Goal: Task Accomplishment & Management: Use online tool/utility

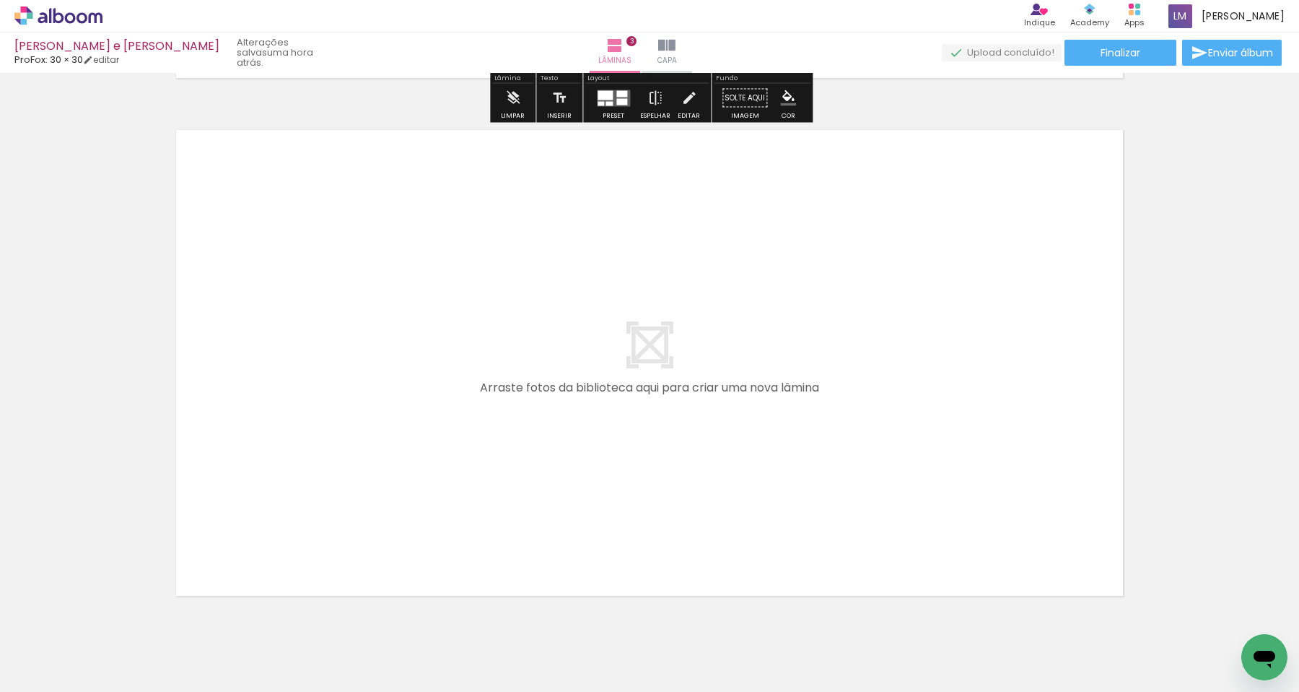
scroll to position [0, 548]
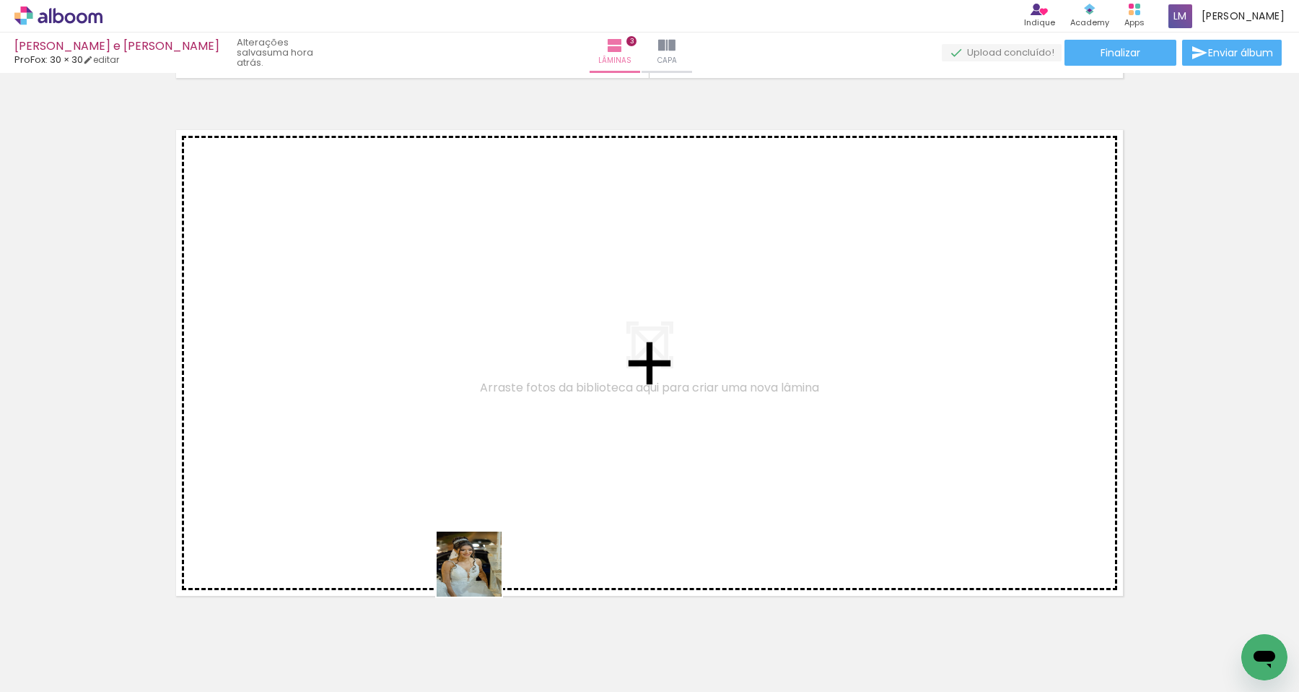
drag, startPoint x: 480, startPoint y: 632, endPoint x: 480, endPoint y: 424, distance: 207.2
click at [480, 424] on quentale-workspace at bounding box center [649, 346] width 1299 height 692
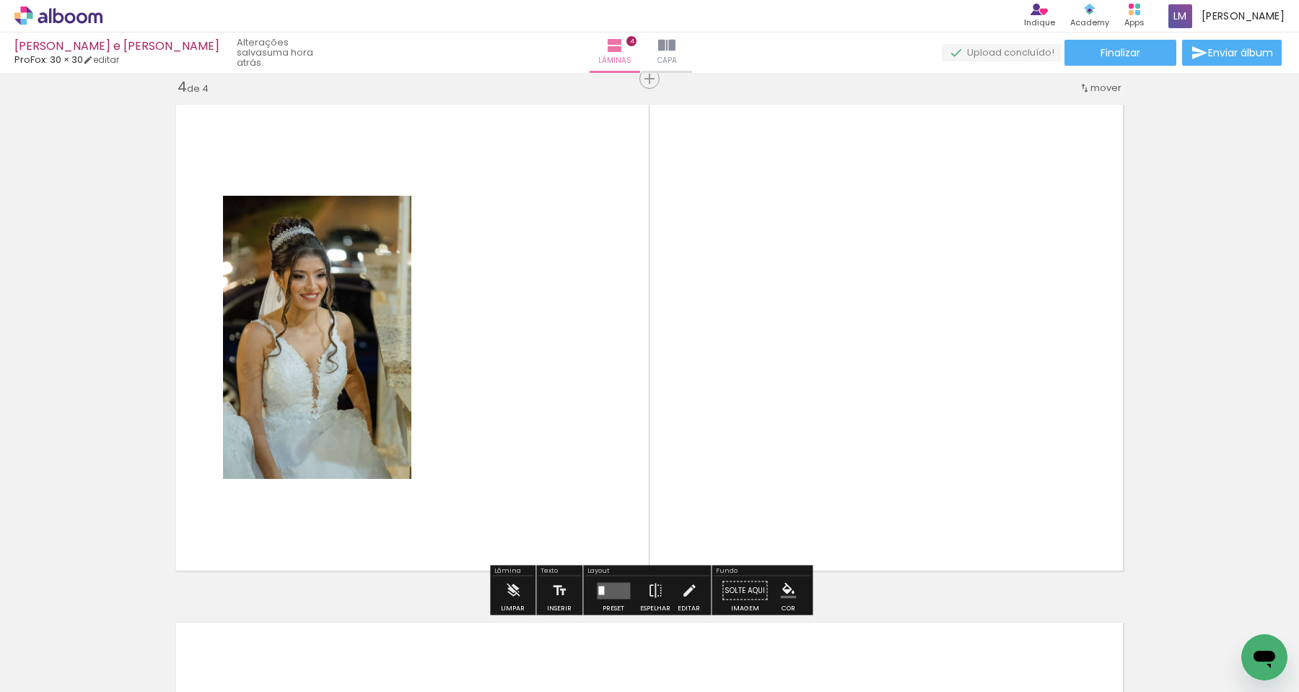
scroll to position [1571, 0]
drag, startPoint x: 568, startPoint y: 652, endPoint x: 570, endPoint y: 332, distance: 319.8
click at [570, 332] on quentale-workspace at bounding box center [649, 346] width 1299 height 692
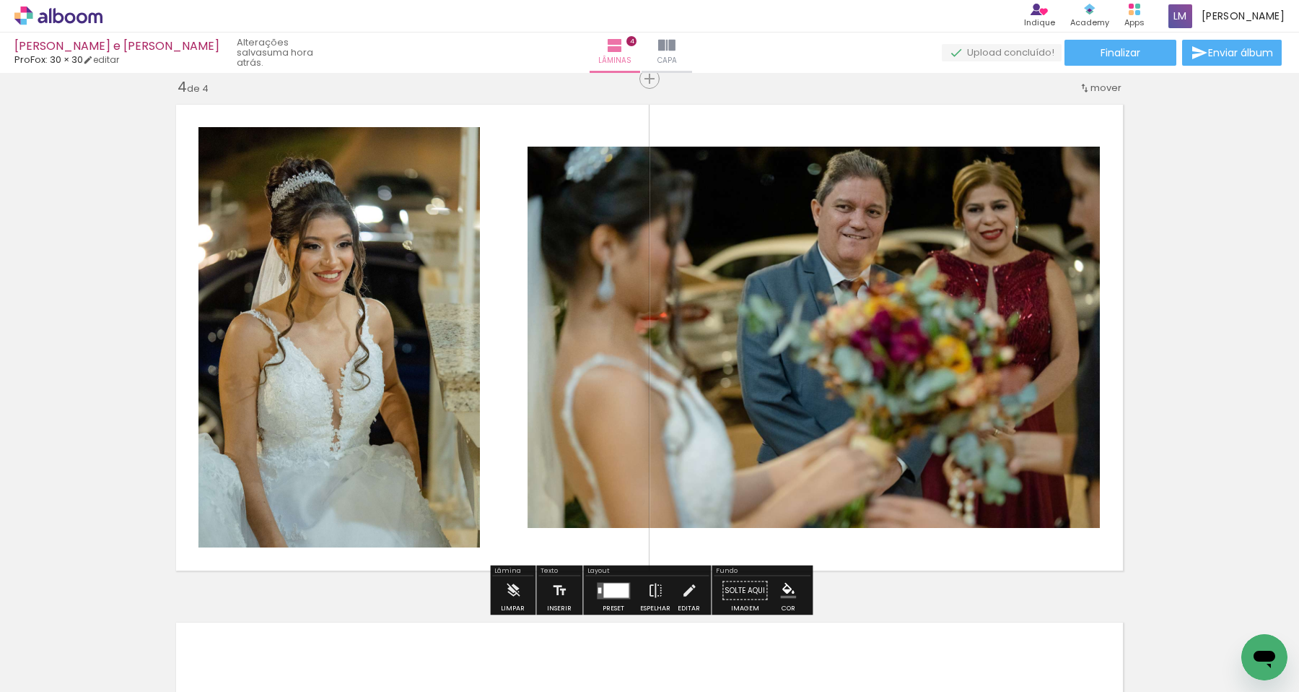
click at [611, 592] on div at bounding box center [615, 590] width 25 height 14
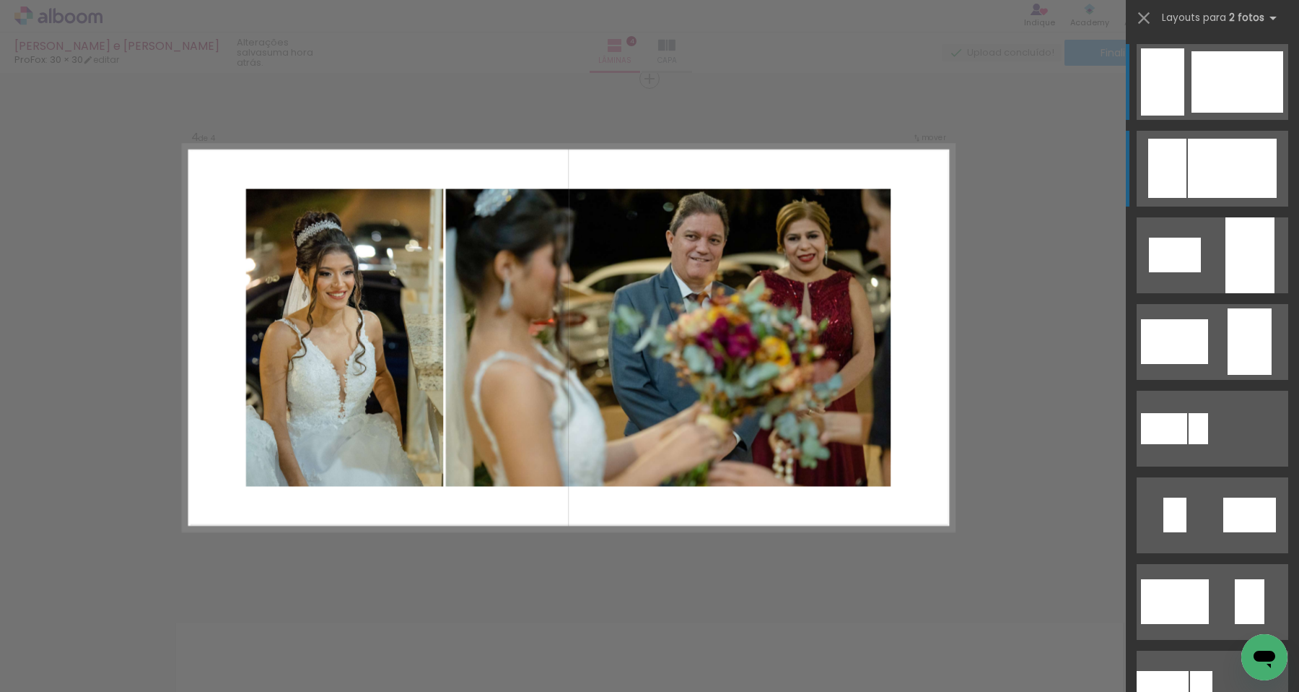
click at [1230, 175] on div at bounding box center [1232, 168] width 89 height 59
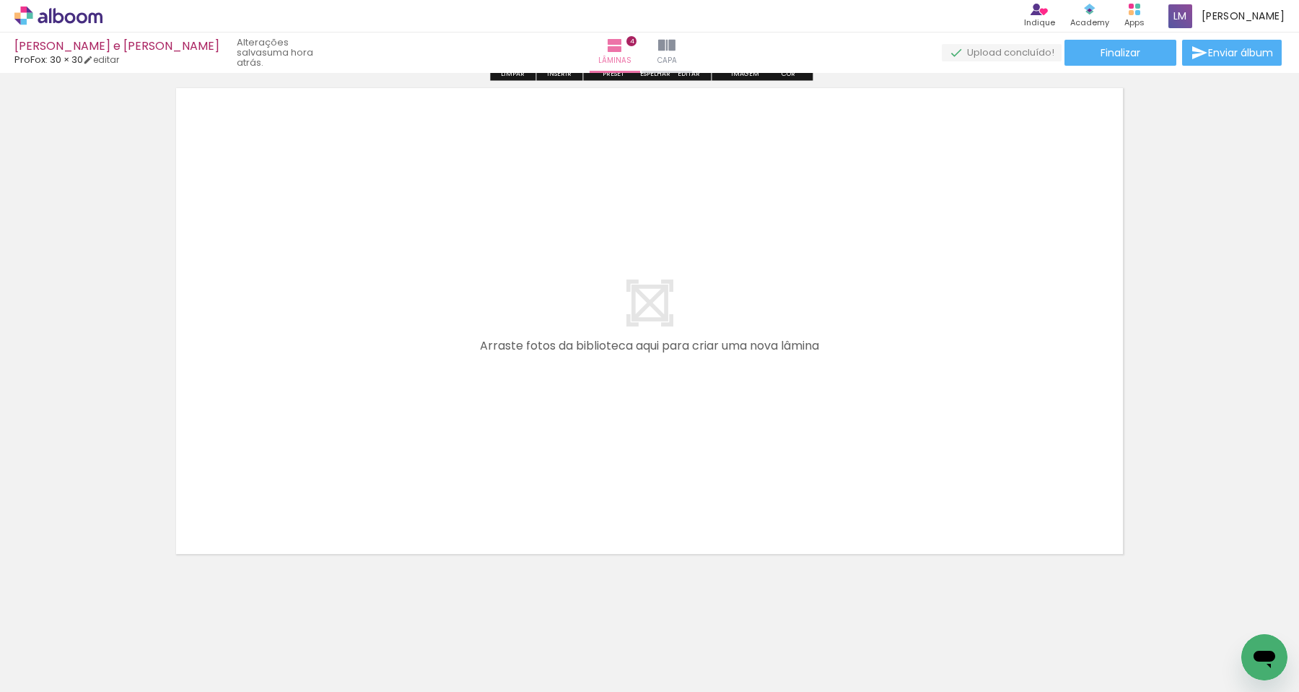
scroll to position [2114, 0]
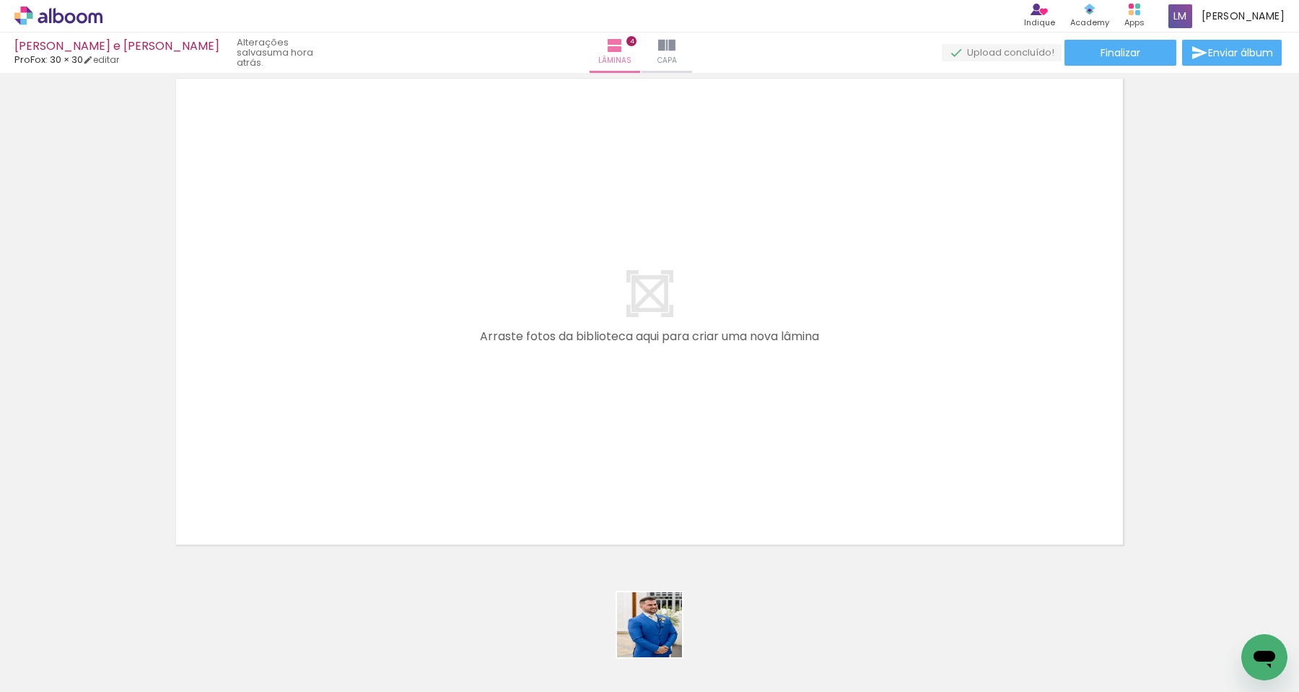
drag, startPoint x: 660, startPoint y: 648, endPoint x: 660, endPoint y: 497, distance: 151.6
click at [660, 497] on quentale-workspace at bounding box center [649, 346] width 1299 height 692
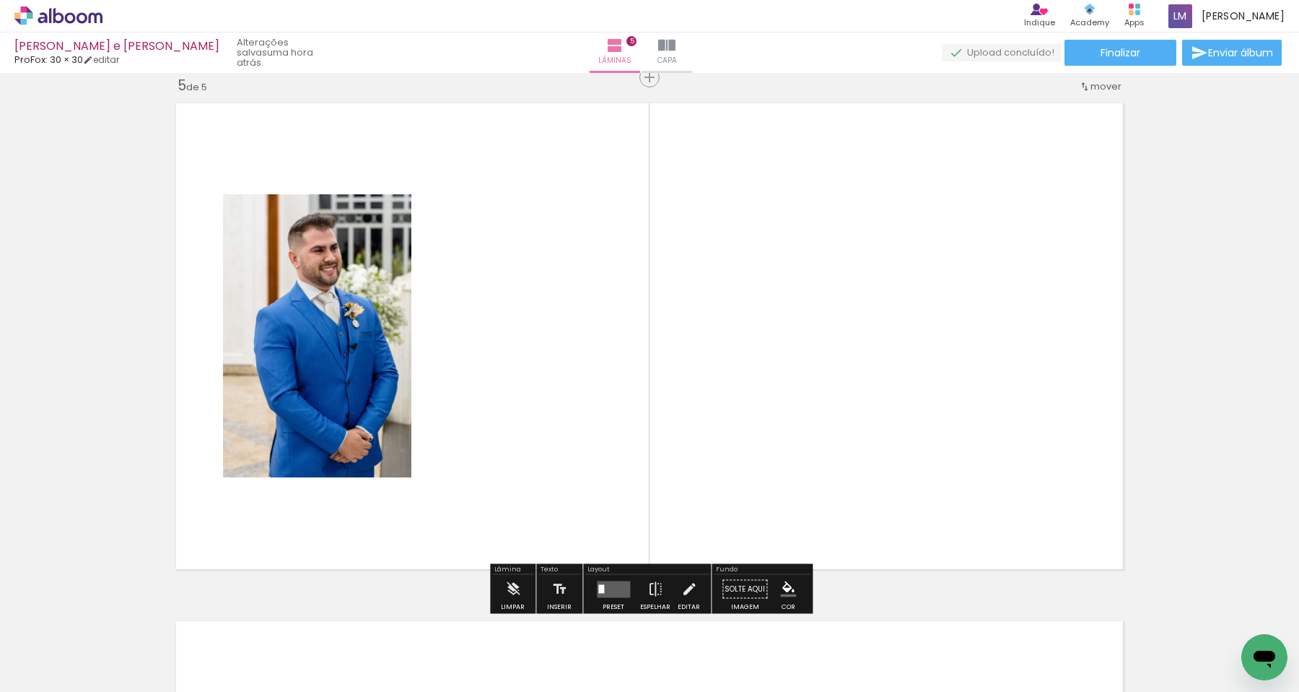
scroll to position [2088, 0]
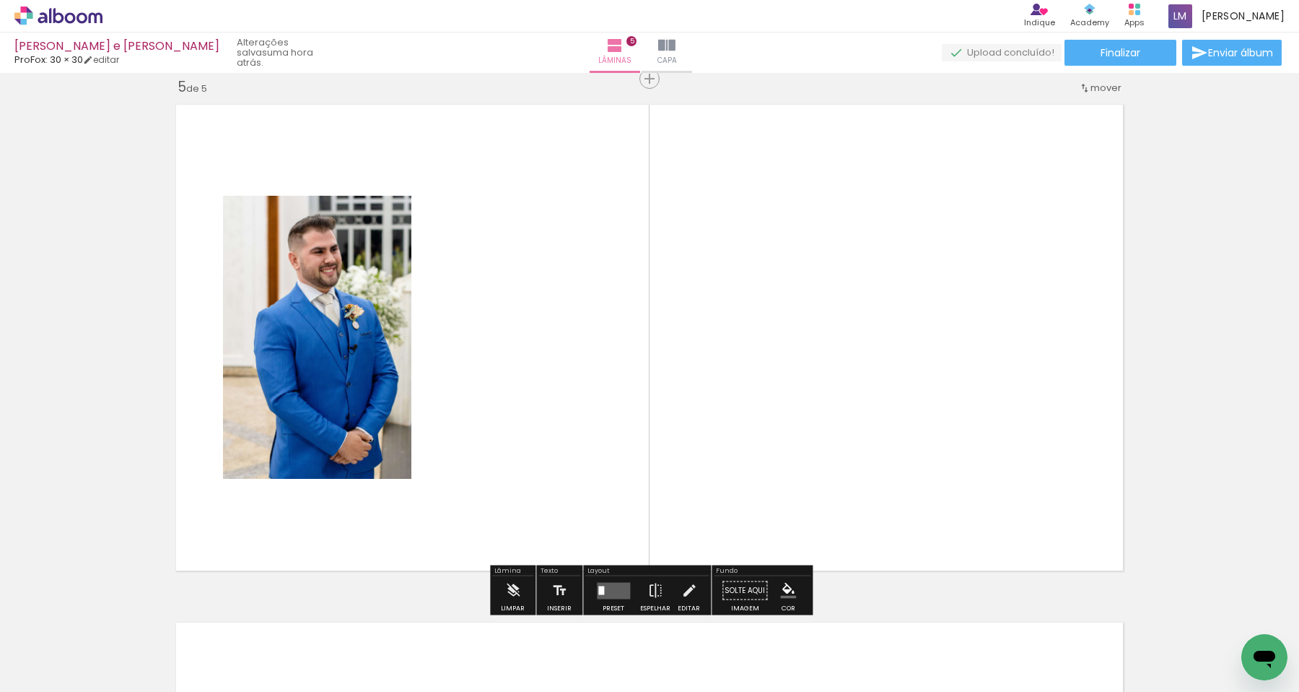
drag, startPoint x: 746, startPoint y: 650, endPoint x: 756, endPoint y: 227, distance: 423.1
click at [756, 227] on quentale-workspace at bounding box center [649, 346] width 1299 height 692
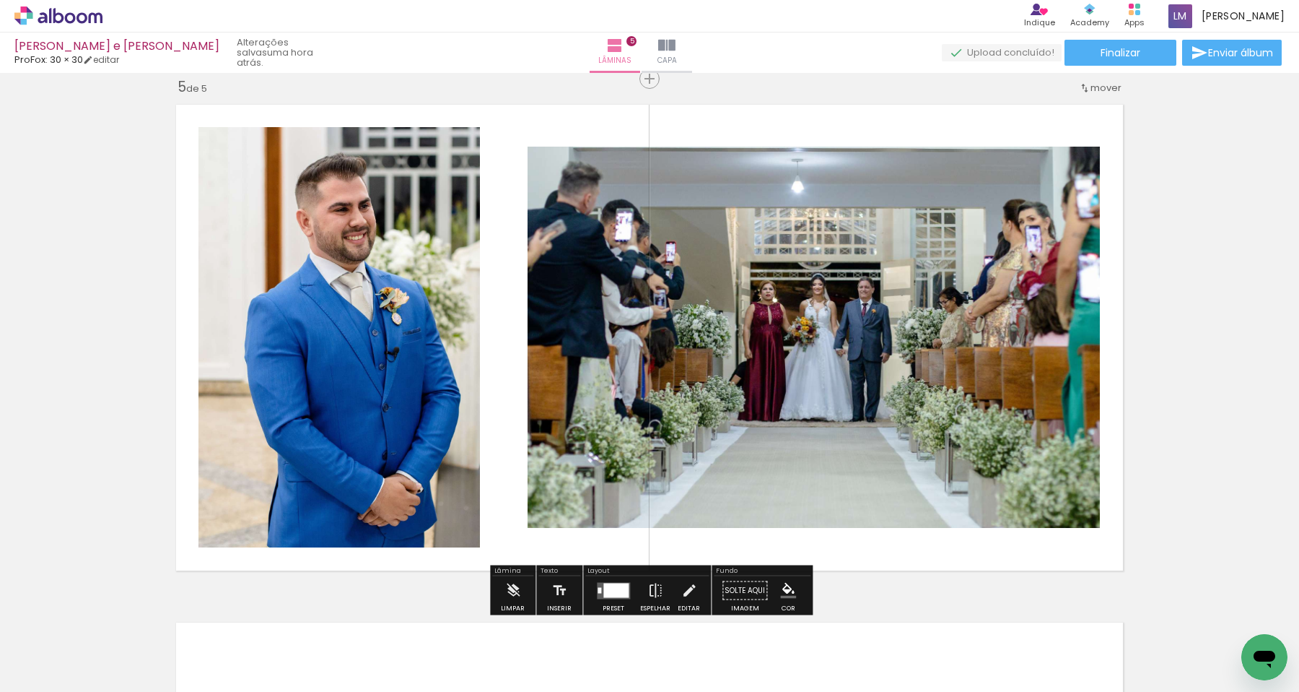
drag, startPoint x: 821, startPoint y: 658, endPoint x: 837, endPoint y: 467, distance: 191.2
click at [837, 467] on quentale-workspace at bounding box center [649, 346] width 1299 height 692
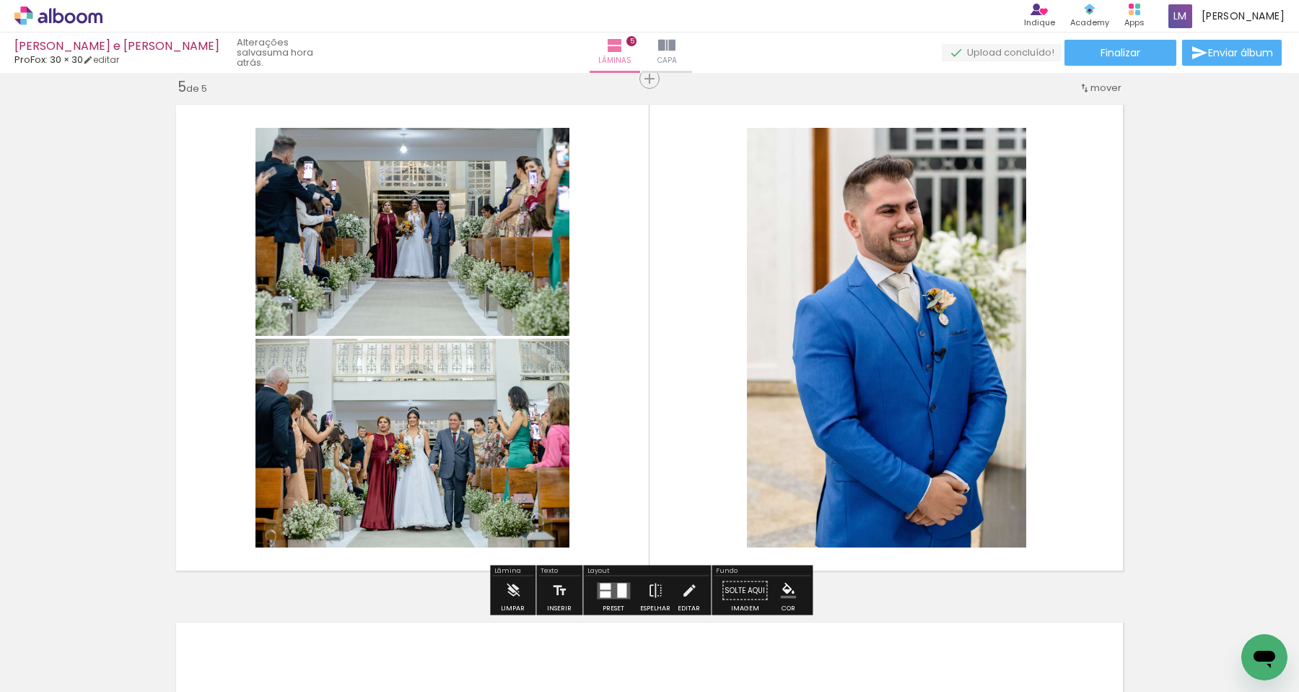
click at [617, 587] on div at bounding box center [621, 590] width 9 height 14
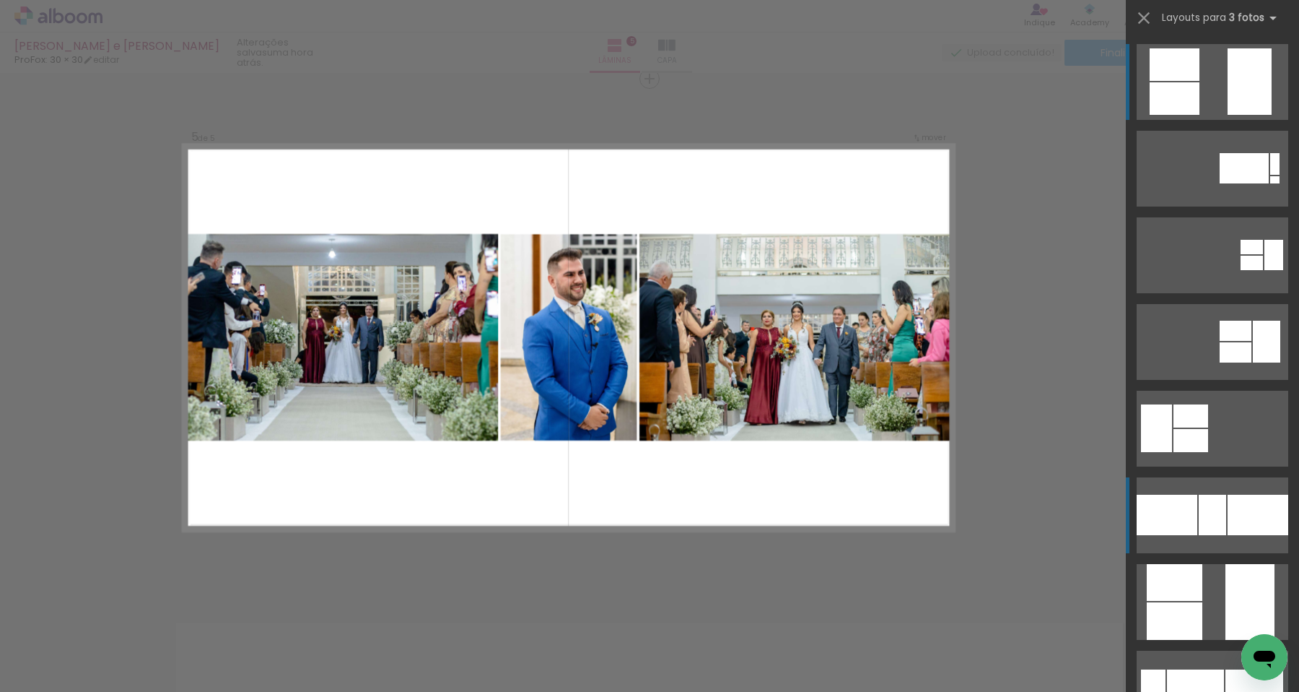
click at [1223, 520] on div at bounding box center [1212, 514] width 27 height 40
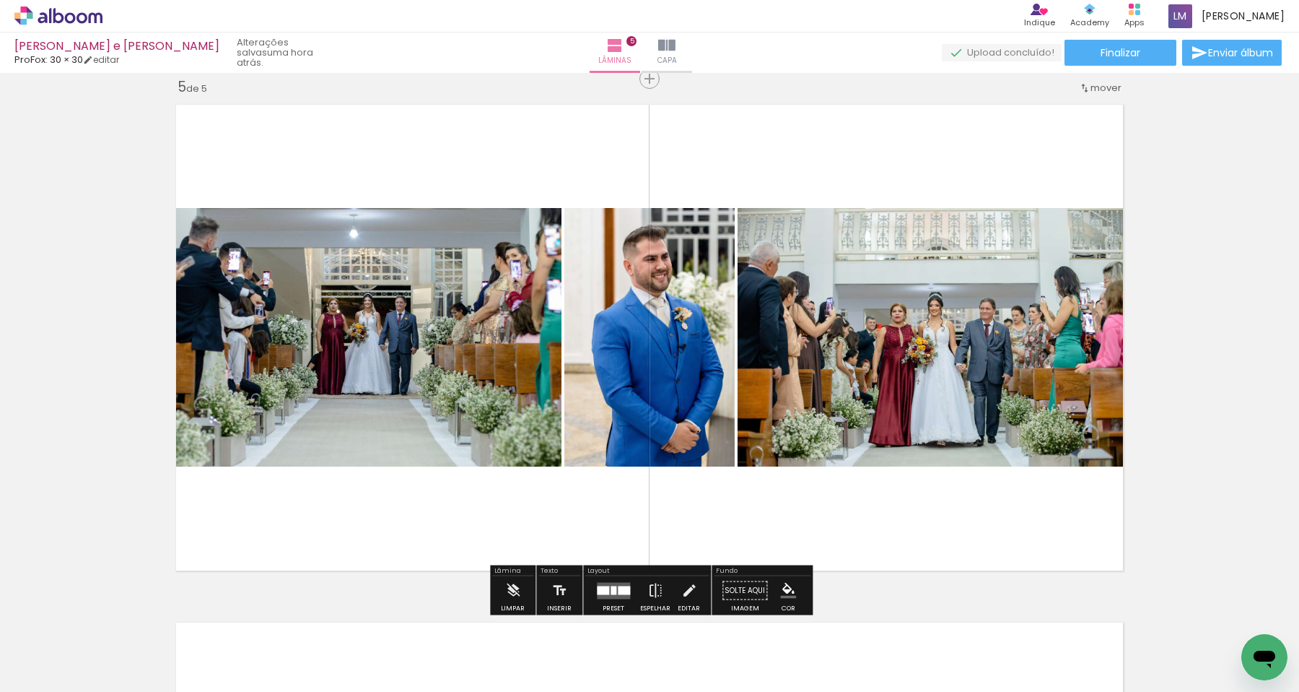
click at [611, 590] on div at bounding box center [614, 589] width 6 height 9
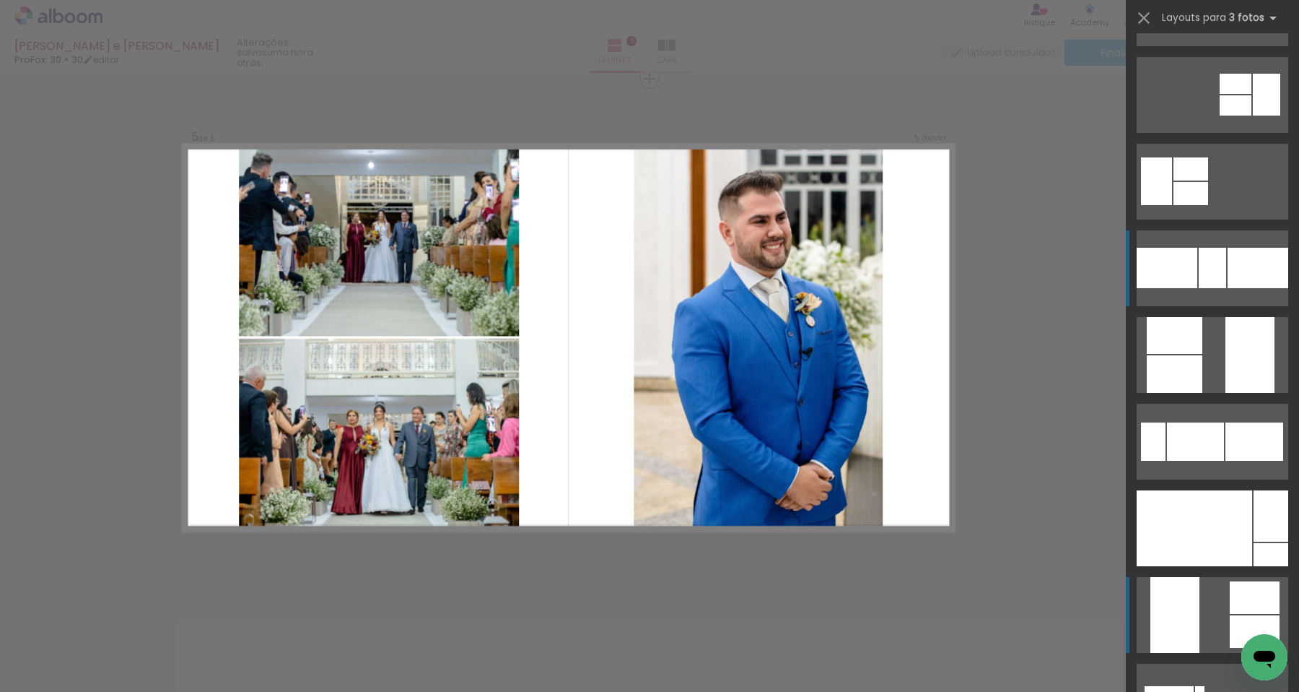
scroll to position [272, 0]
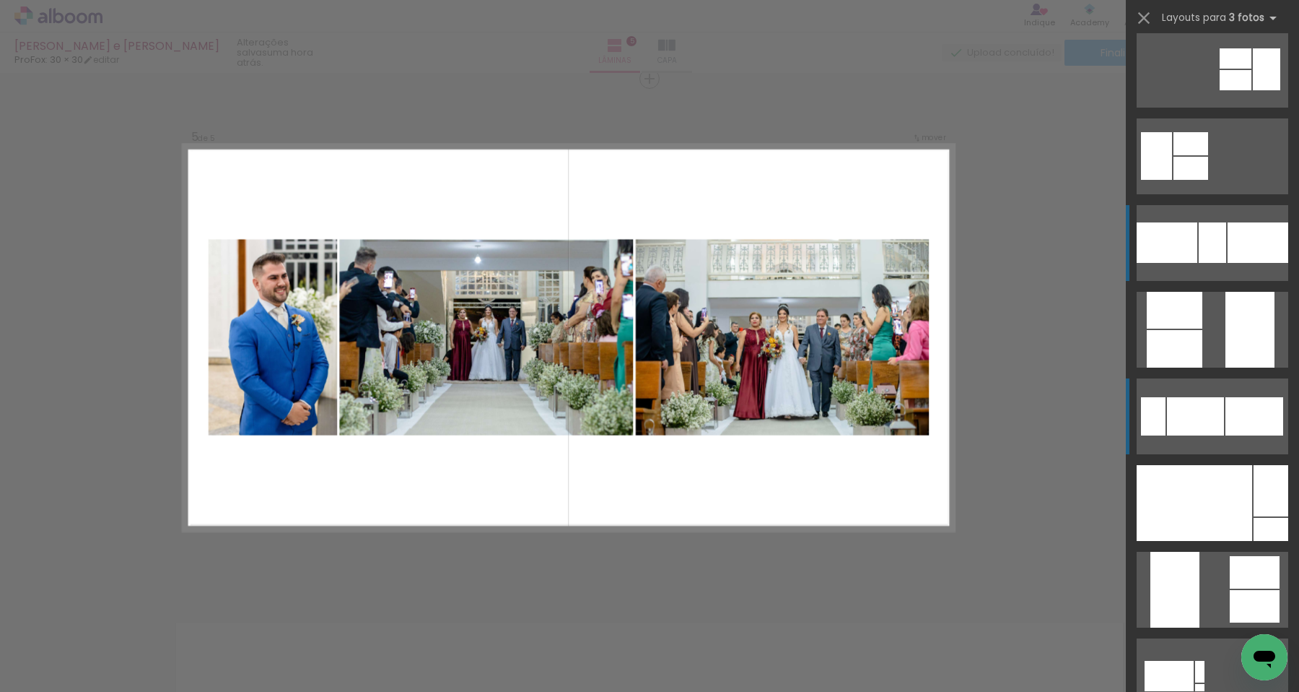
click at [1192, 414] on div at bounding box center [1195, 416] width 57 height 38
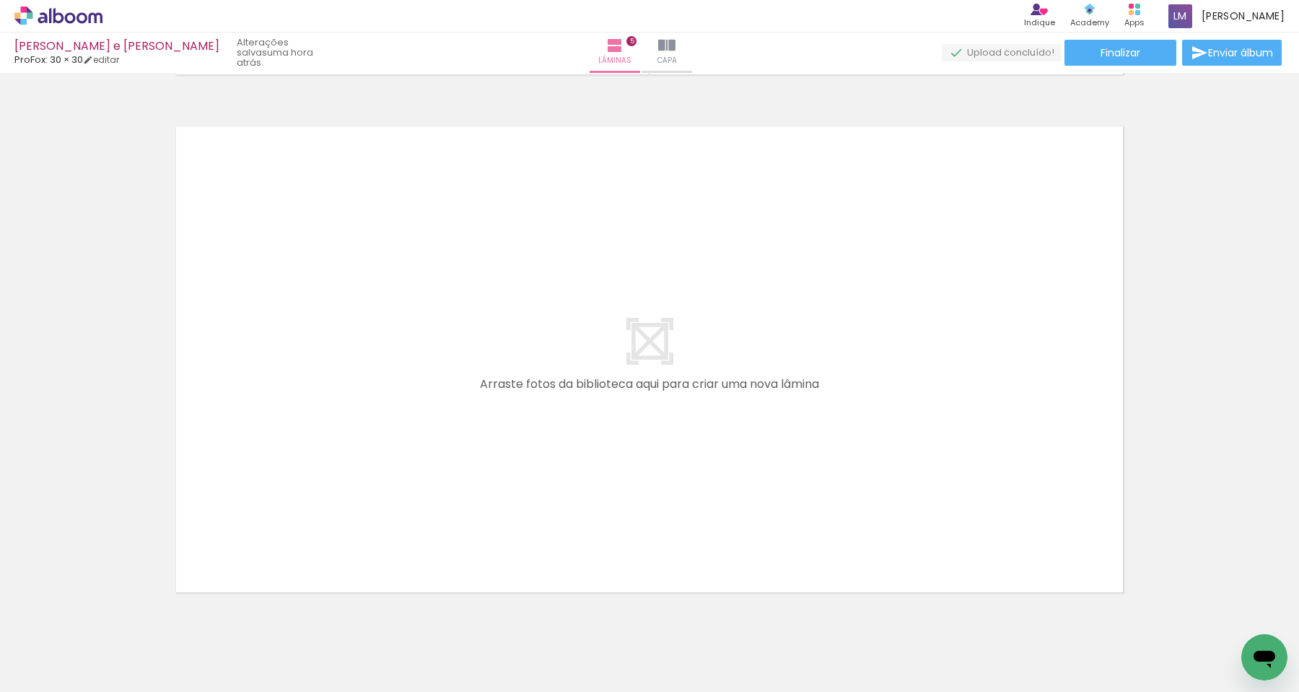
scroll to position [0, 1086]
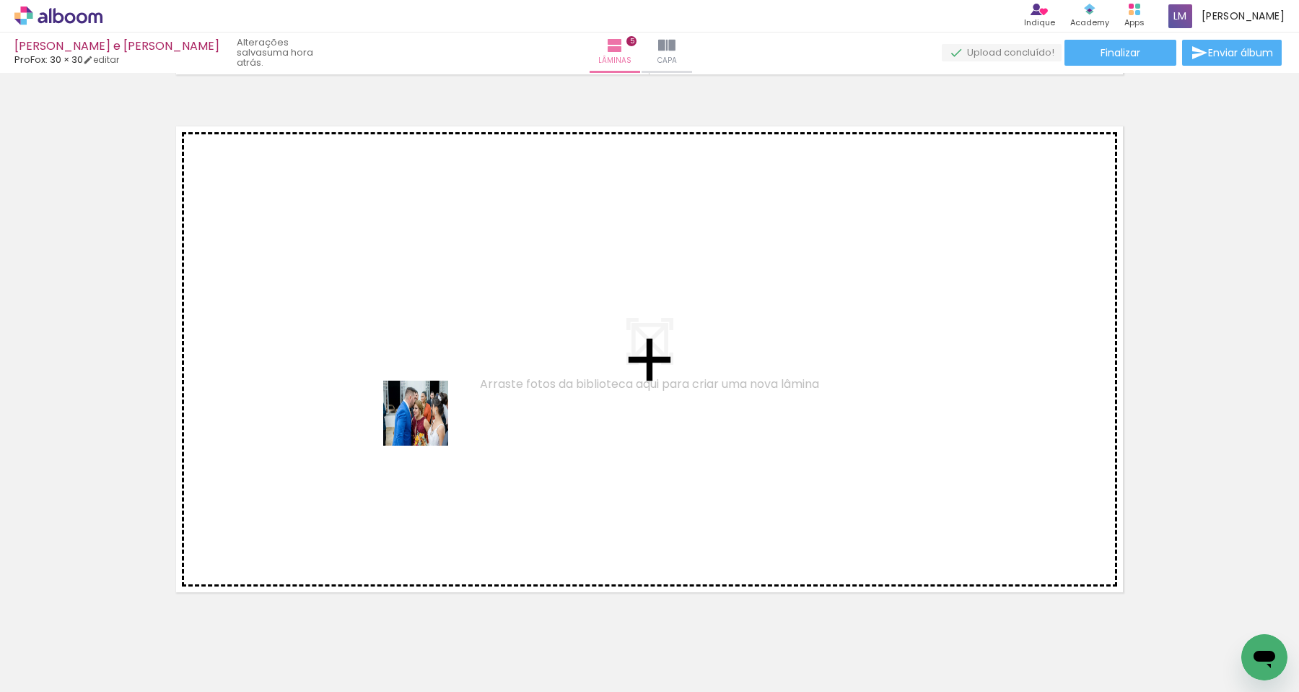
drag, startPoint x: 369, startPoint y: 642, endPoint x: 427, endPoint y: 420, distance: 229.2
click at [427, 420] on quentale-workspace at bounding box center [649, 346] width 1299 height 692
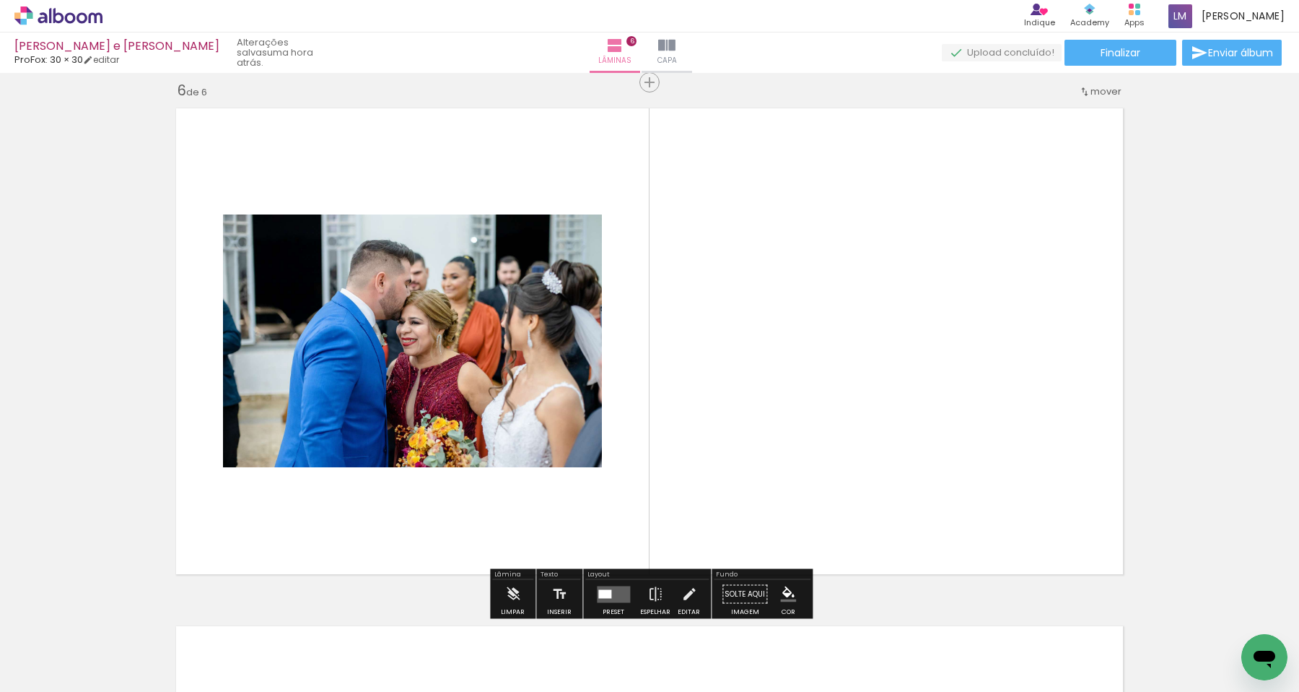
scroll to position [2606, 0]
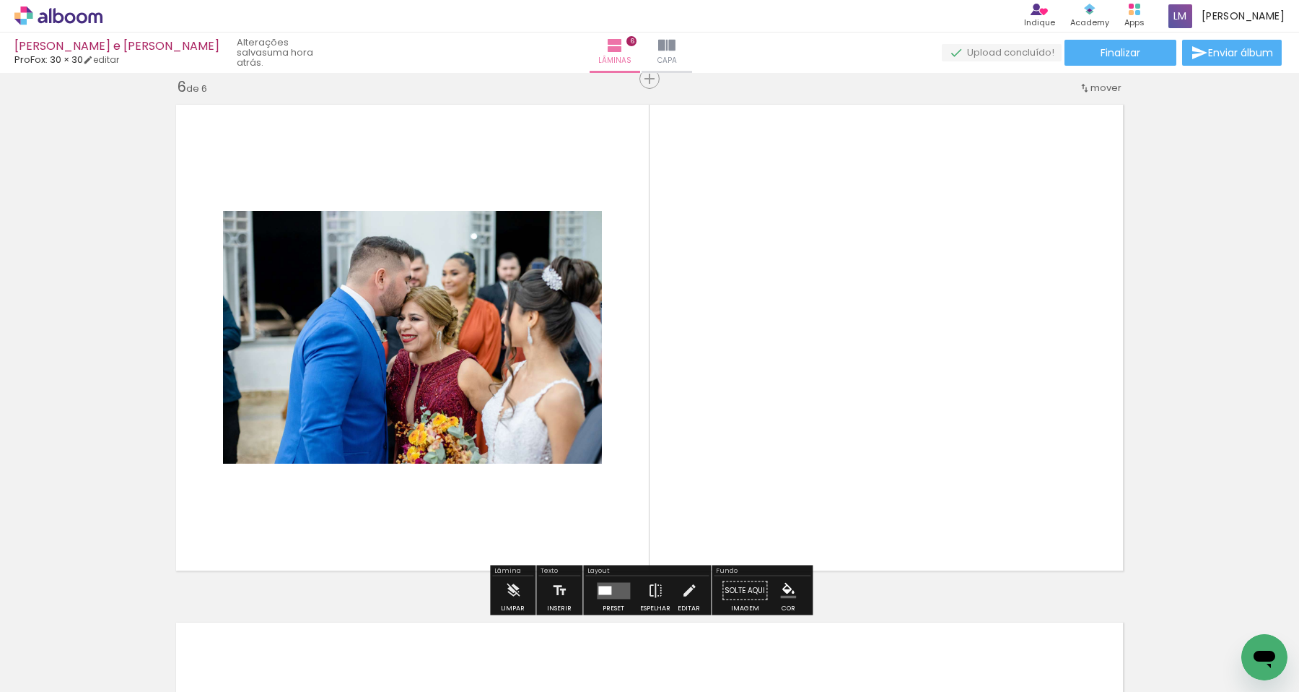
drag, startPoint x: 445, startPoint y: 656, endPoint x: 460, endPoint y: 396, distance: 261.0
click at [460, 396] on quentale-workspace at bounding box center [649, 346] width 1299 height 692
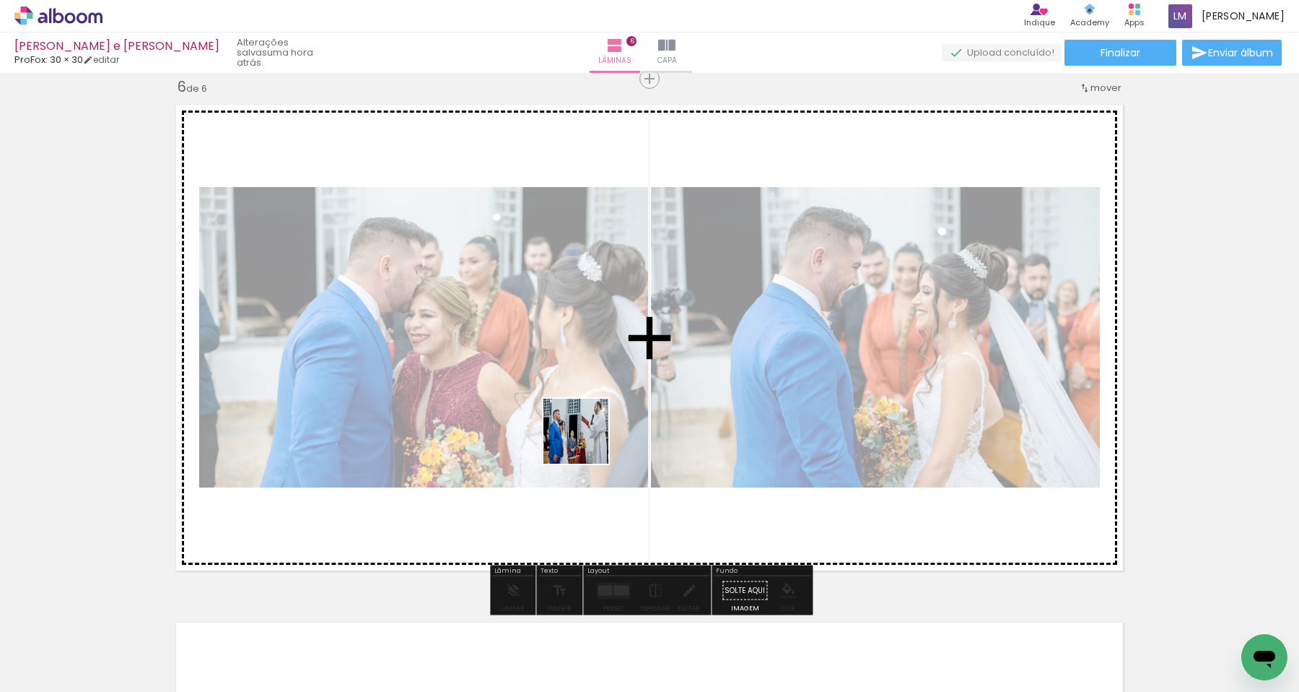
drag, startPoint x: 511, startPoint y: 645, endPoint x: 587, endPoint y: 441, distance: 217.2
click at [587, 441] on quentale-workspace at bounding box center [649, 346] width 1299 height 692
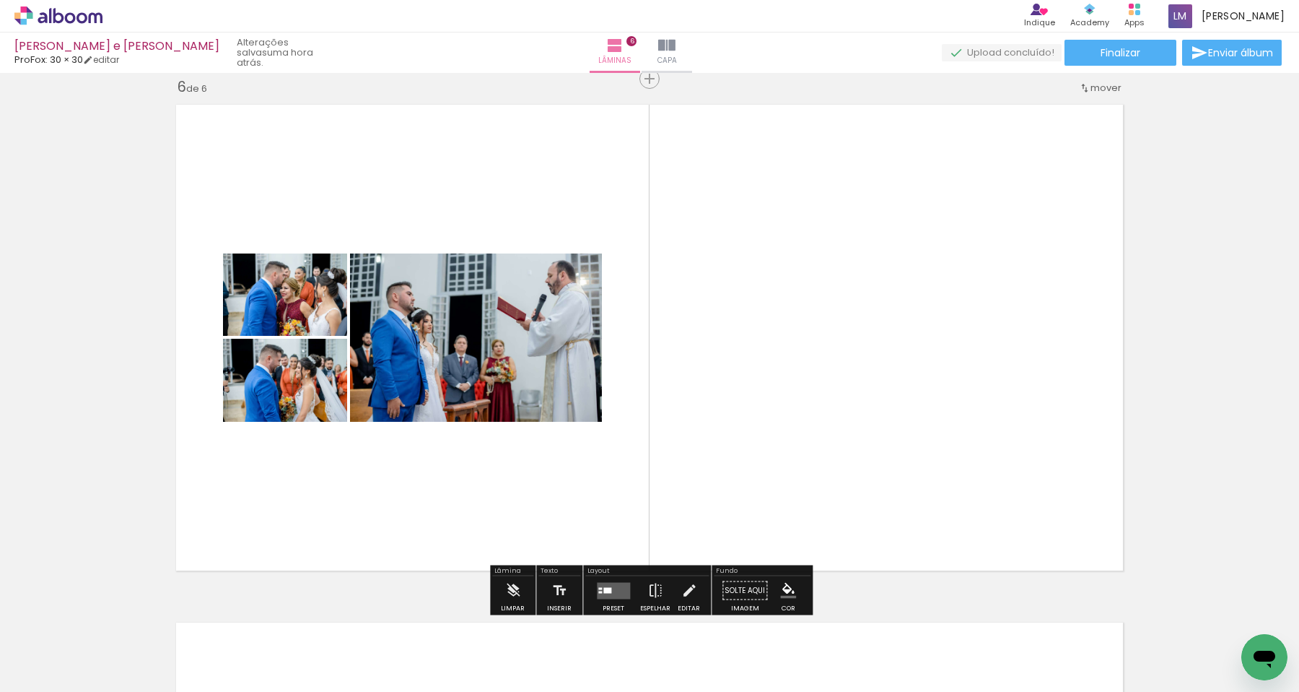
click at [597, 591] on quentale-layouter at bounding box center [613, 590] width 33 height 17
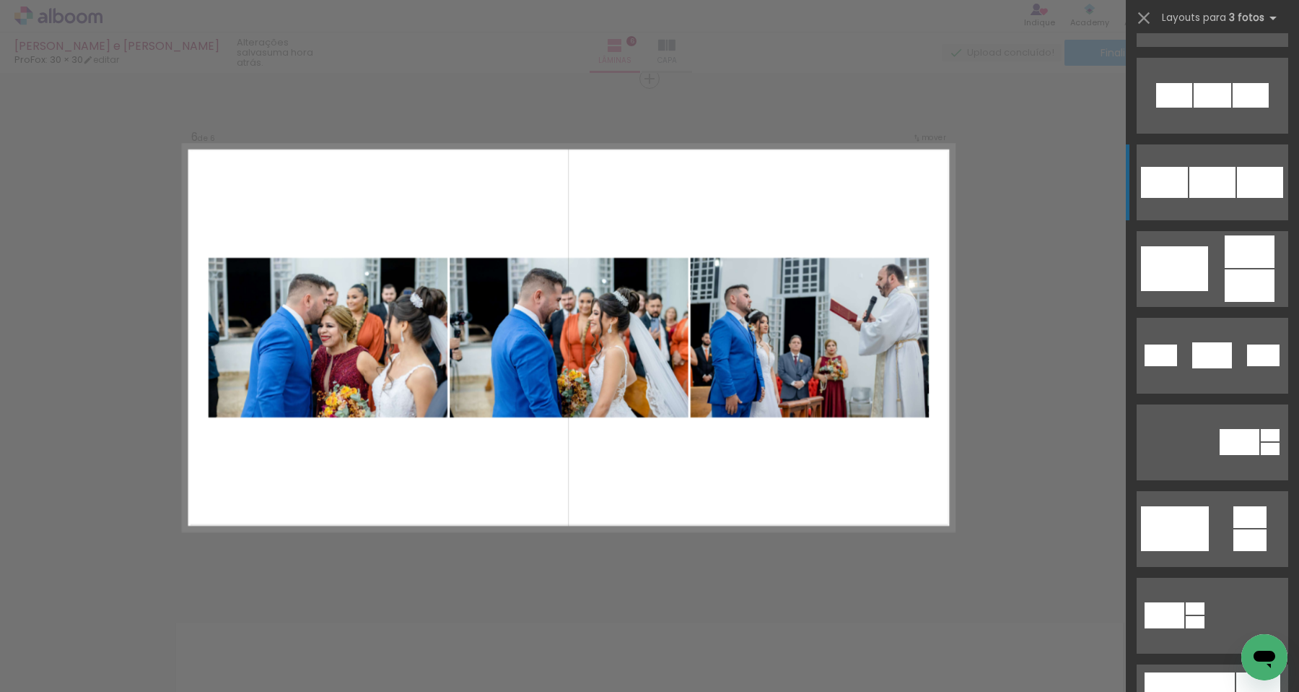
scroll to position [202, 0]
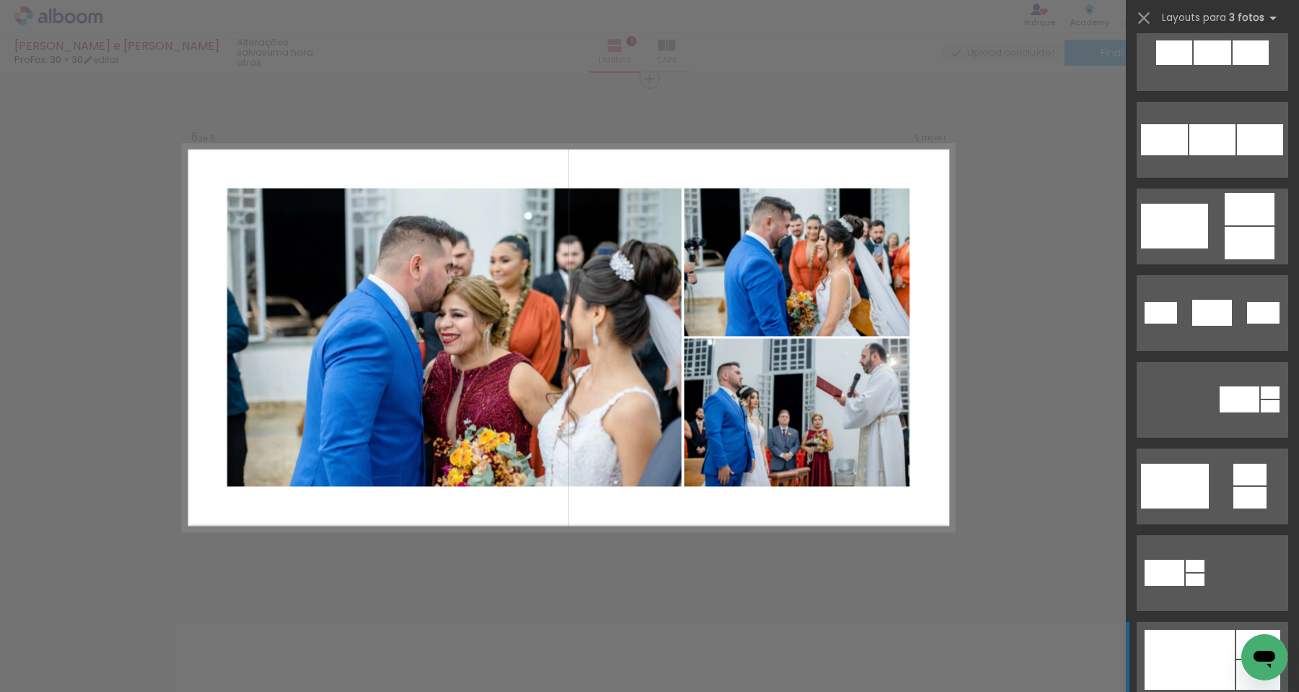
click at [1213, 678] on div at bounding box center [1190, 659] width 90 height 60
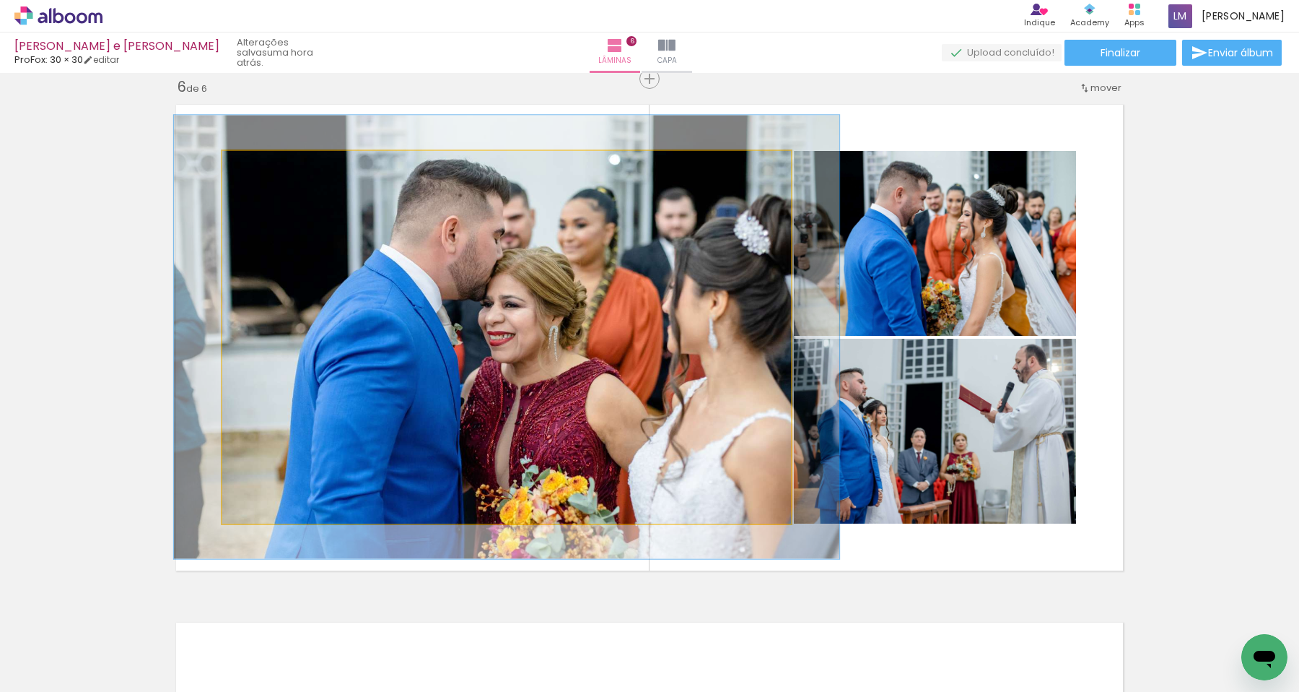
drag, startPoint x: 259, startPoint y: 167, endPoint x: 267, endPoint y: 169, distance: 8.1
click at [267, 169] on div at bounding box center [264, 166] width 13 height 13
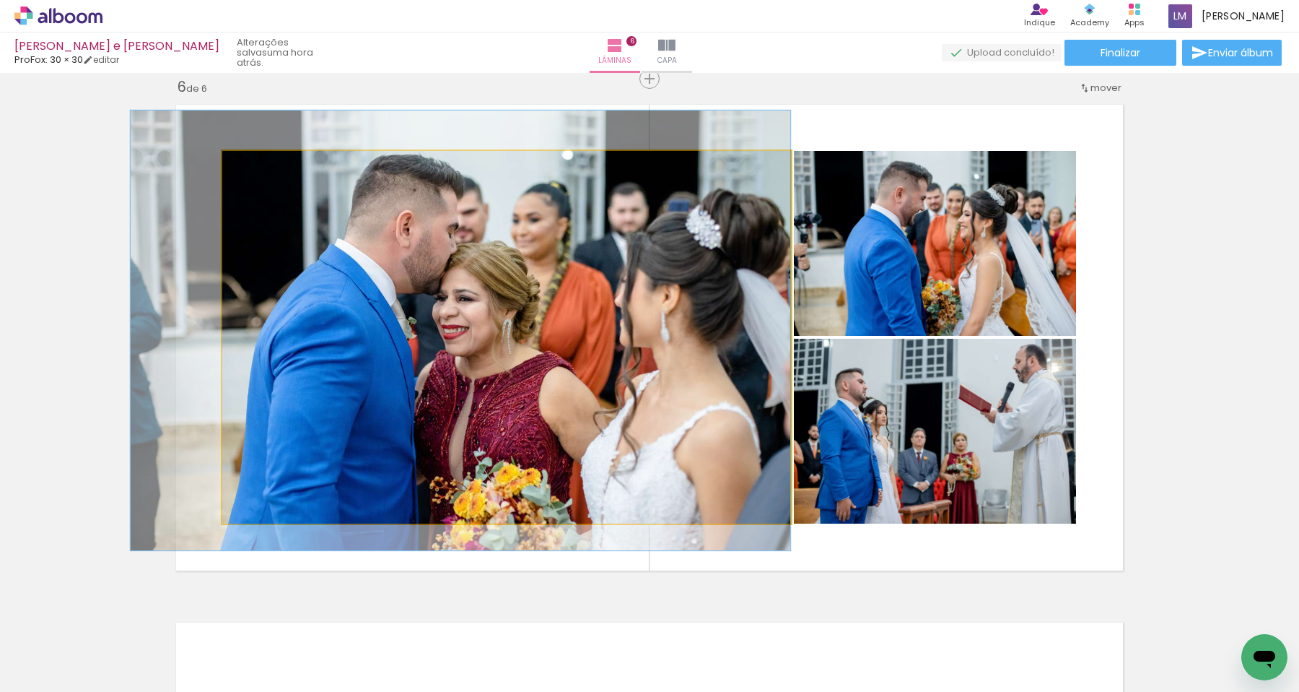
drag, startPoint x: 451, startPoint y: 302, endPoint x: 383, endPoint y: 297, distance: 68.1
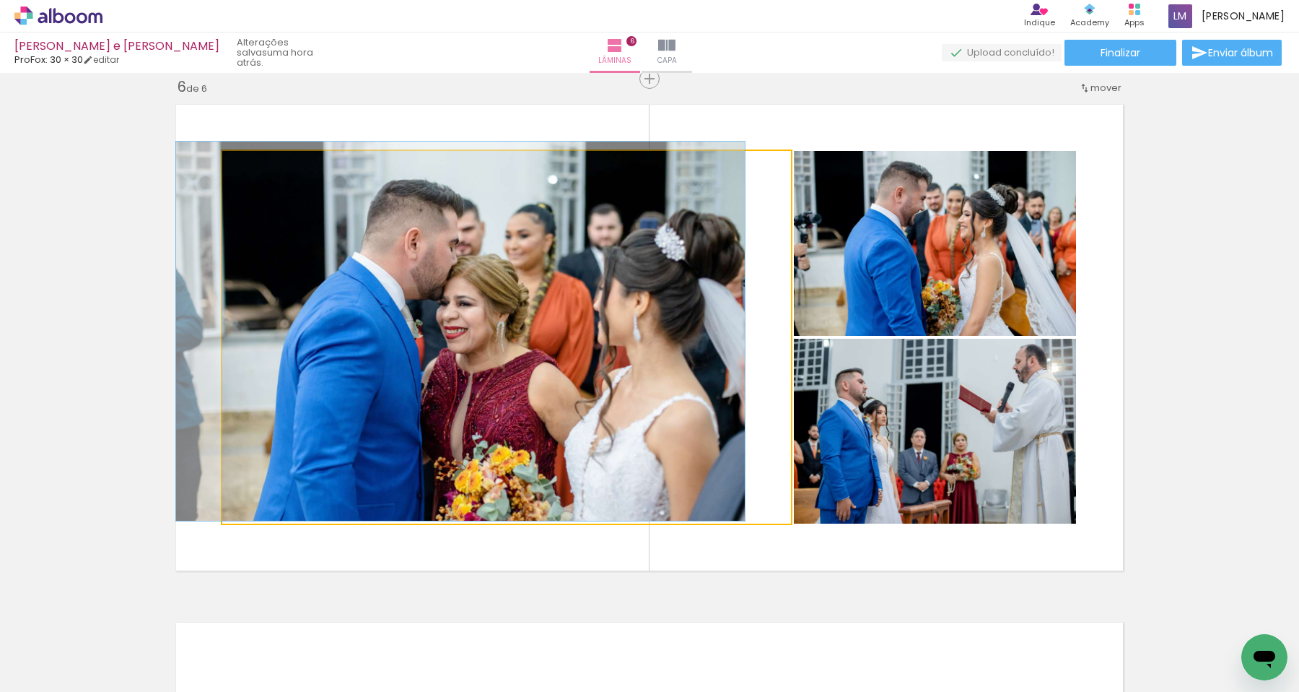
drag, startPoint x: 266, startPoint y: 167, endPoint x: 256, endPoint y: 166, distance: 9.5
click at [256, 166] on div at bounding box center [256, 166] width 13 height 13
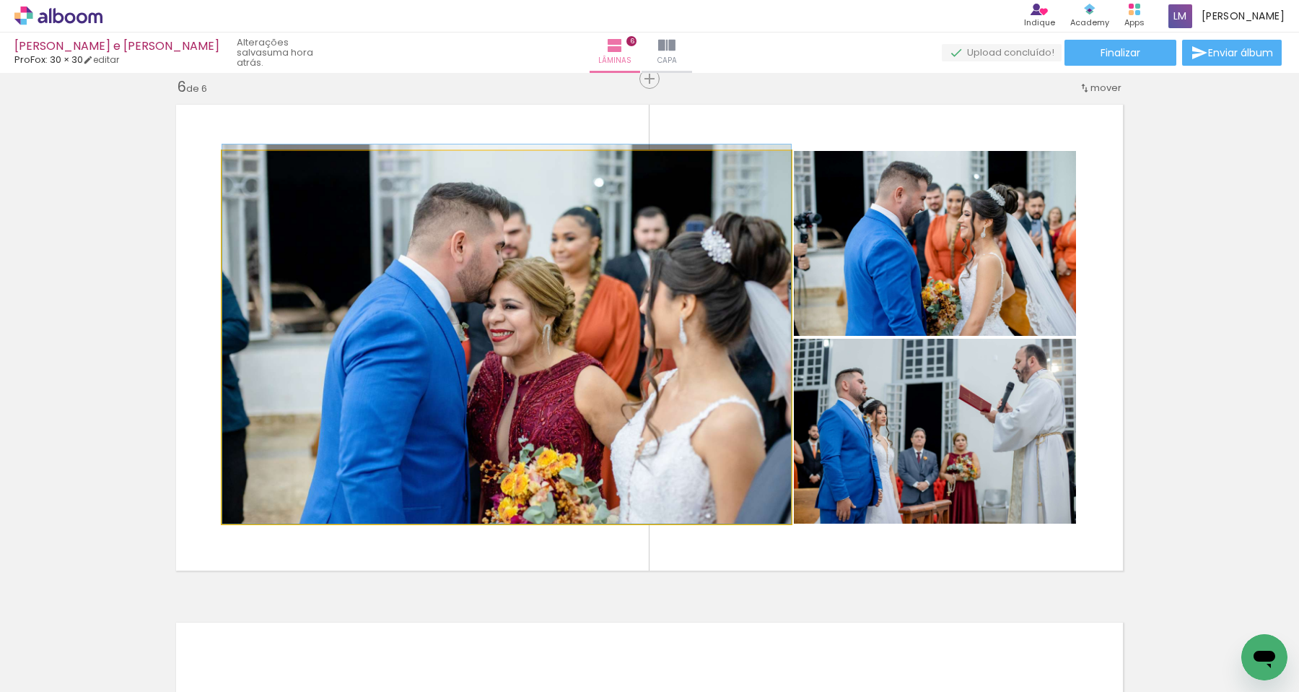
drag, startPoint x: 367, startPoint y: 262, endPoint x: 263, endPoint y: 248, distance: 105.6
drag, startPoint x: 468, startPoint y: 315, endPoint x: 376, endPoint y: 315, distance: 92.4
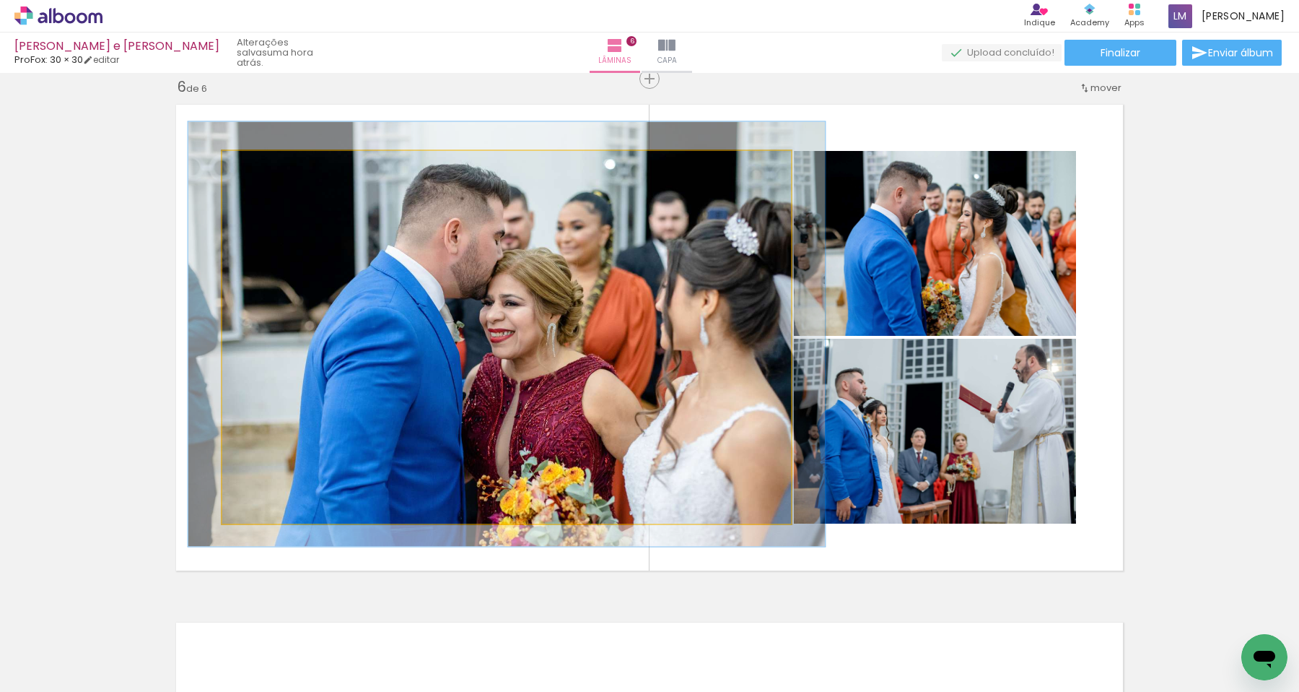
click at [261, 170] on div at bounding box center [262, 166] width 13 height 13
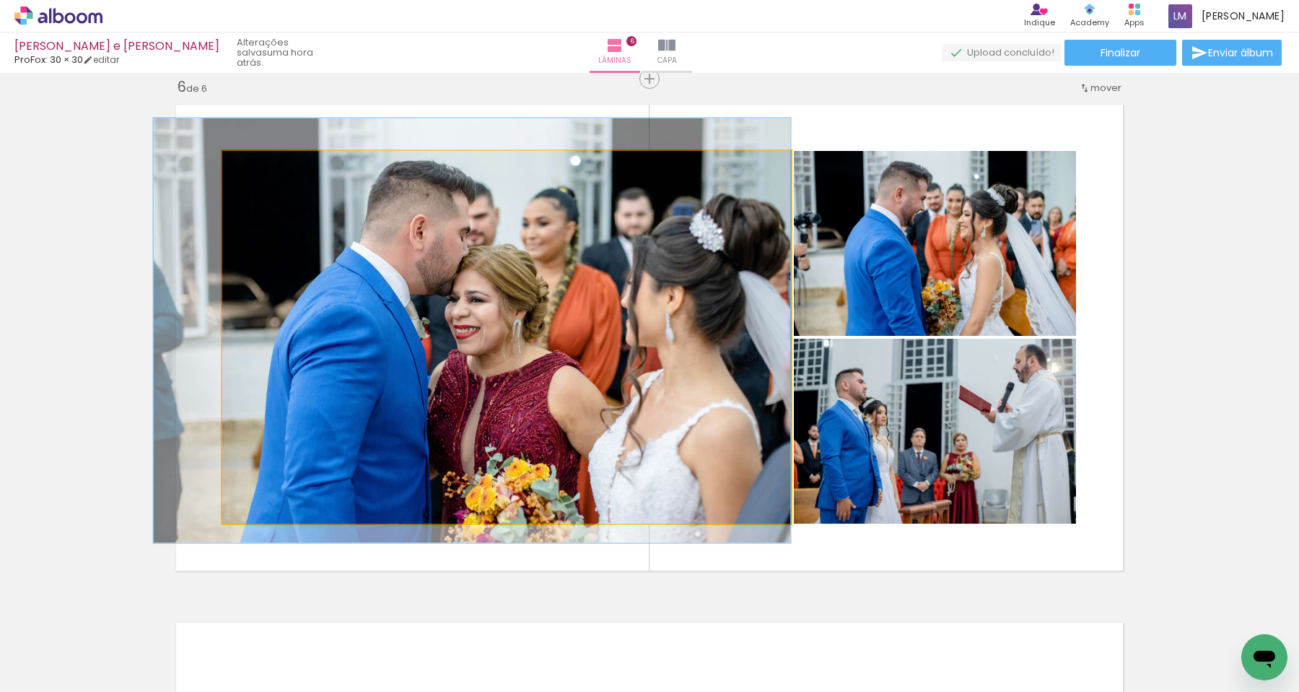
drag, startPoint x: 404, startPoint y: 270, endPoint x: 362, endPoint y: 267, distance: 42.7
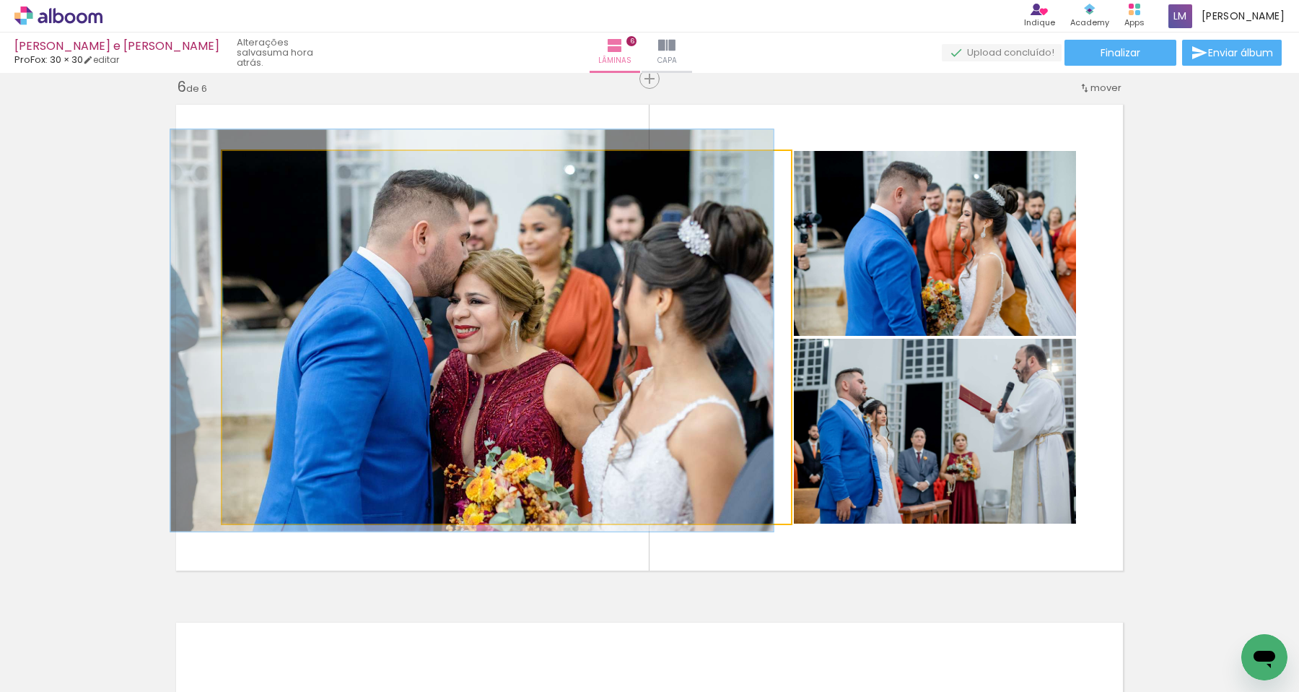
type paper-slider "106"
click at [261, 172] on div at bounding box center [259, 165] width 23 height 23
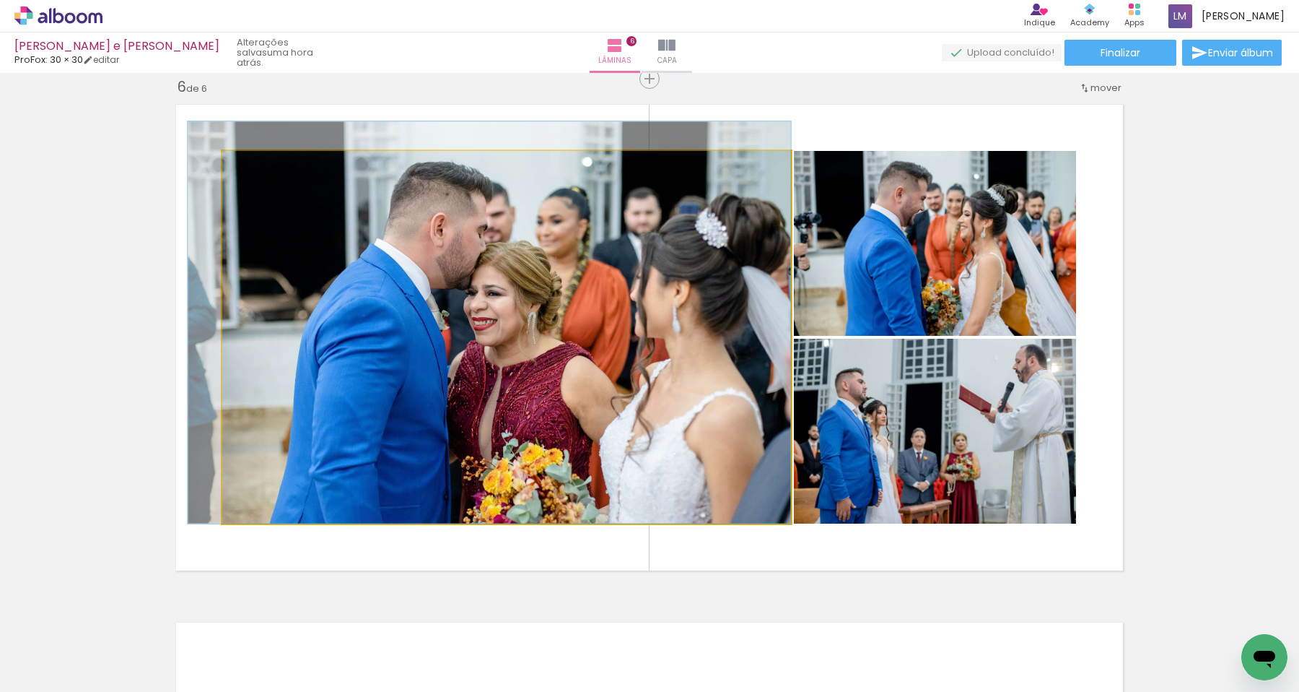
drag, startPoint x: 436, startPoint y: 300, endPoint x: 424, endPoint y: 279, distance: 23.9
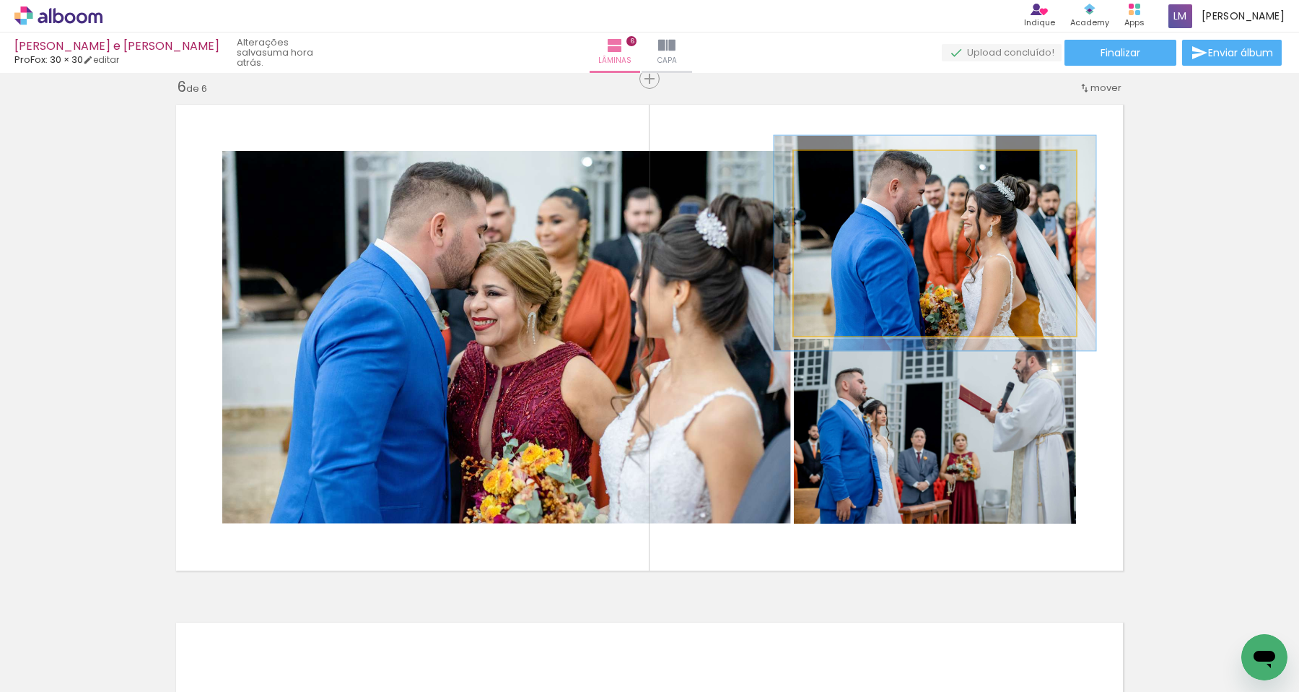
click at [834, 165] on div at bounding box center [835, 166] width 13 height 13
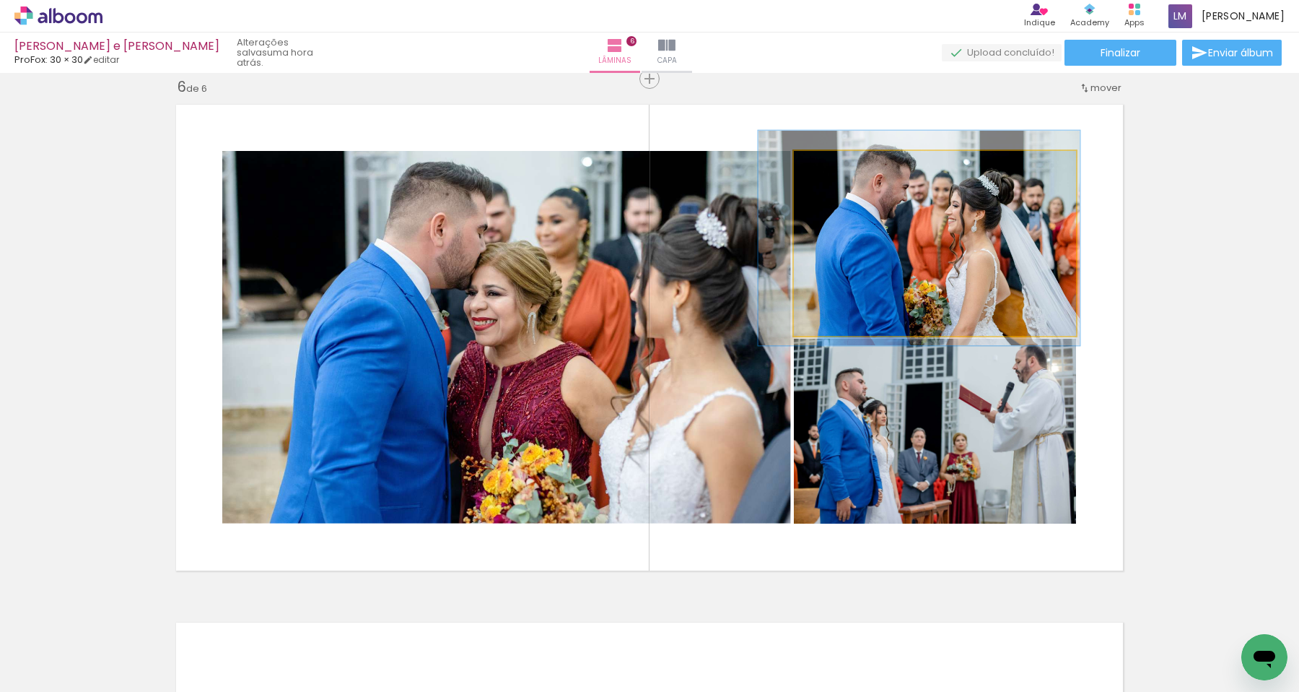
drag, startPoint x: 948, startPoint y: 270, endPoint x: 933, endPoint y: 266, distance: 16.5
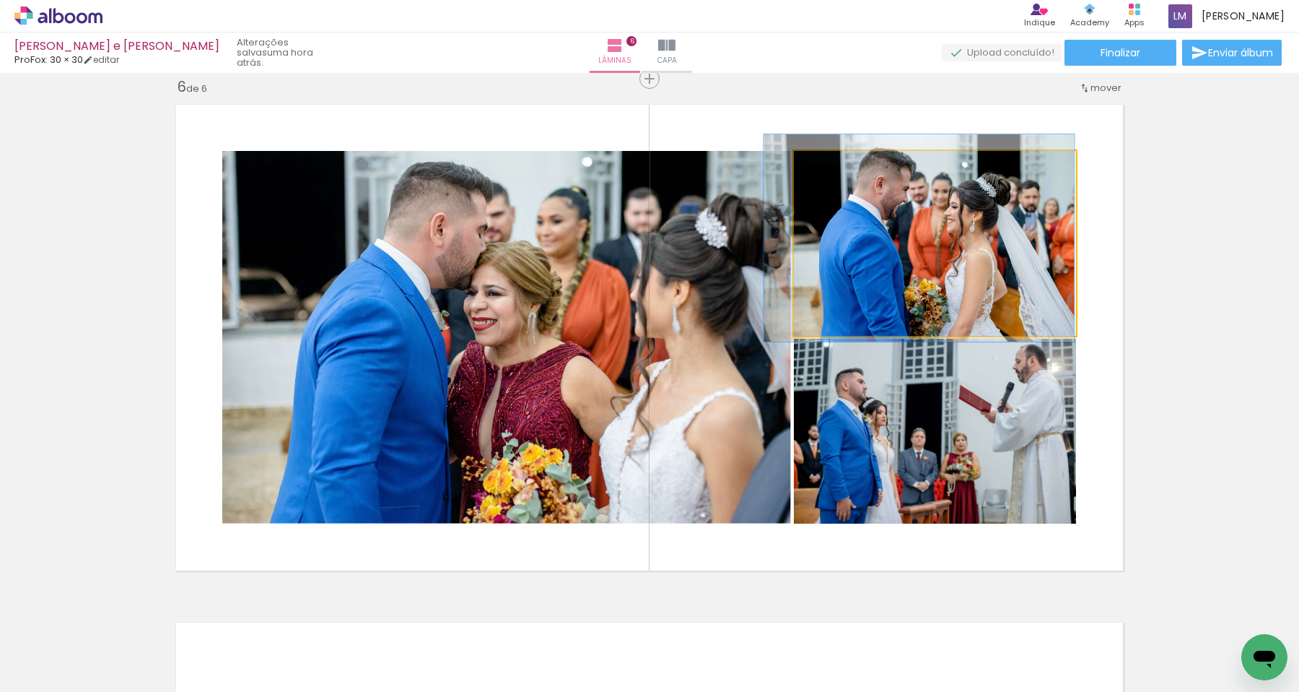
type paper-slider "110"
click at [831, 168] on div at bounding box center [833, 166] width 13 height 13
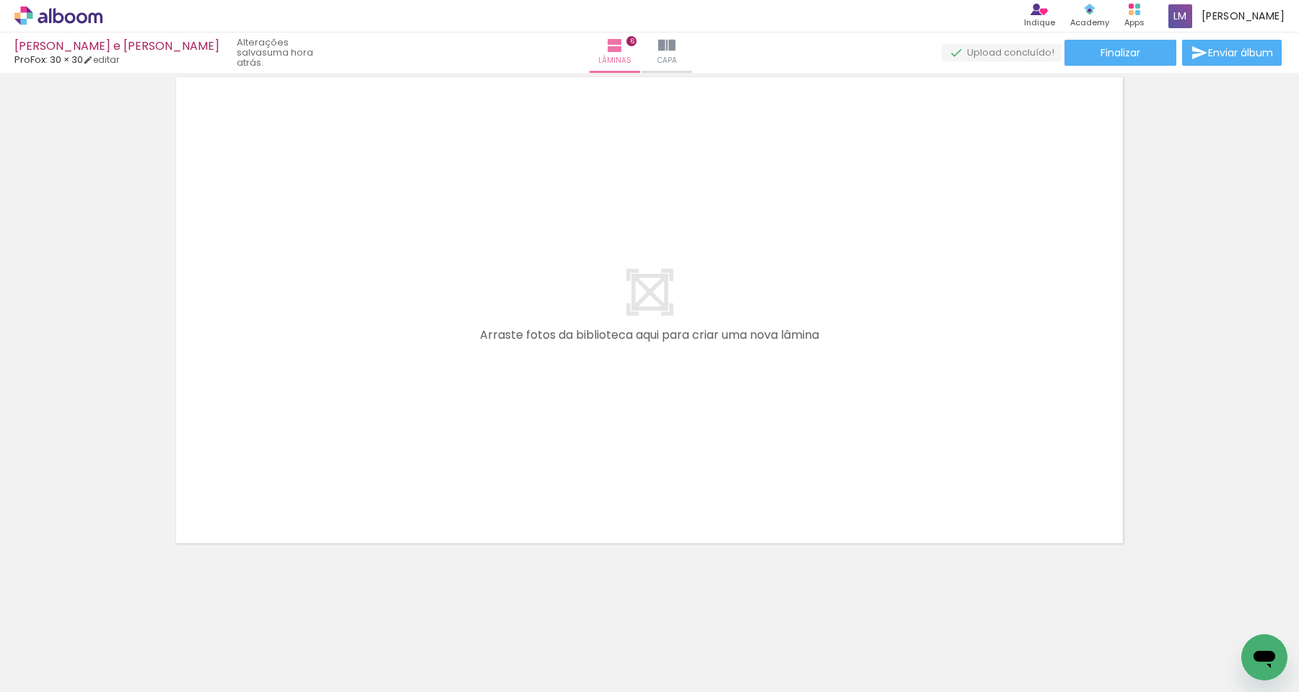
scroll to position [0, 1374]
drag, startPoint x: 323, startPoint y: 645, endPoint x: 414, endPoint y: 422, distance: 240.2
click at [414, 422] on quentale-workspace at bounding box center [649, 346] width 1299 height 692
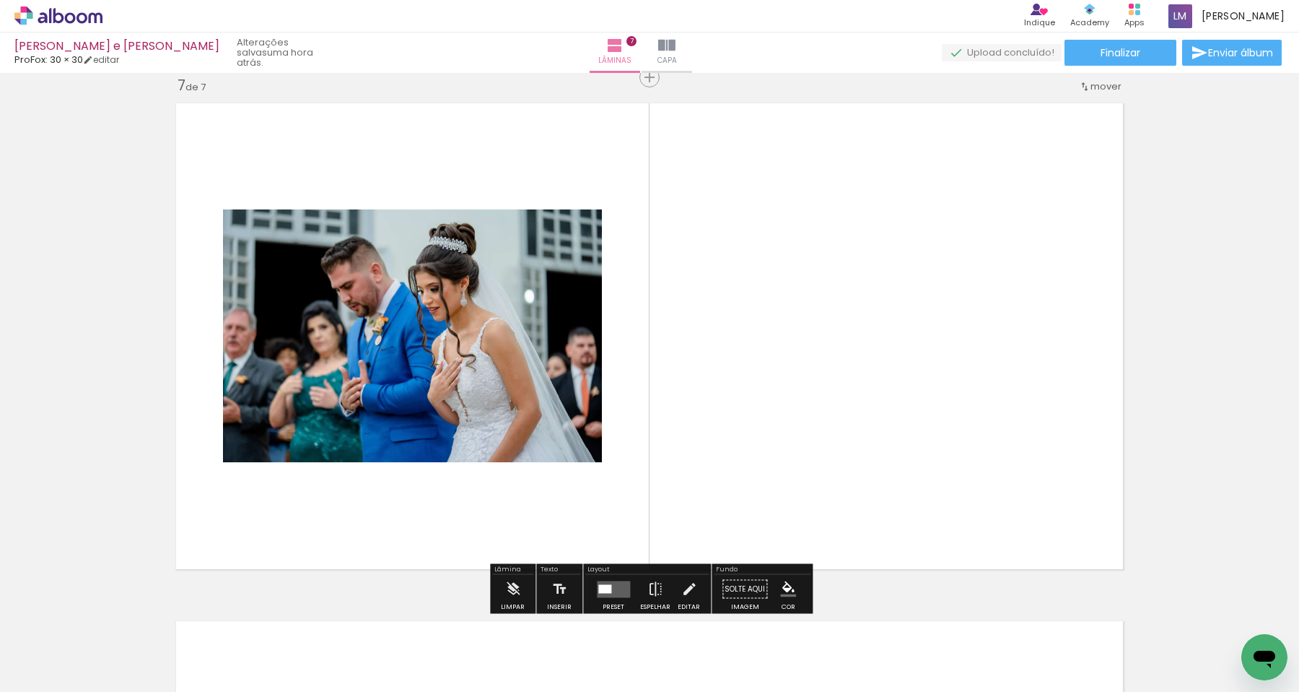
scroll to position [3123, 0]
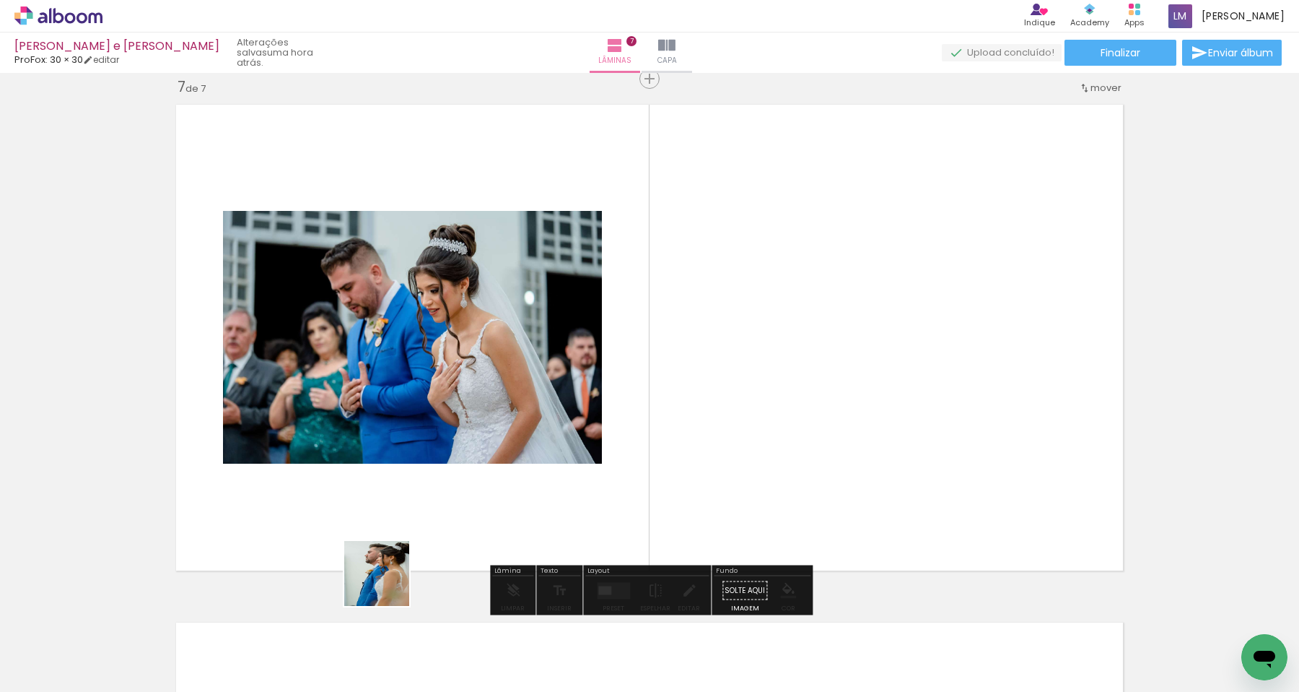
drag, startPoint x: 377, startPoint y: 653, endPoint x: 395, endPoint y: 480, distance: 173.5
click at [395, 480] on quentale-workspace at bounding box center [649, 346] width 1299 height 692
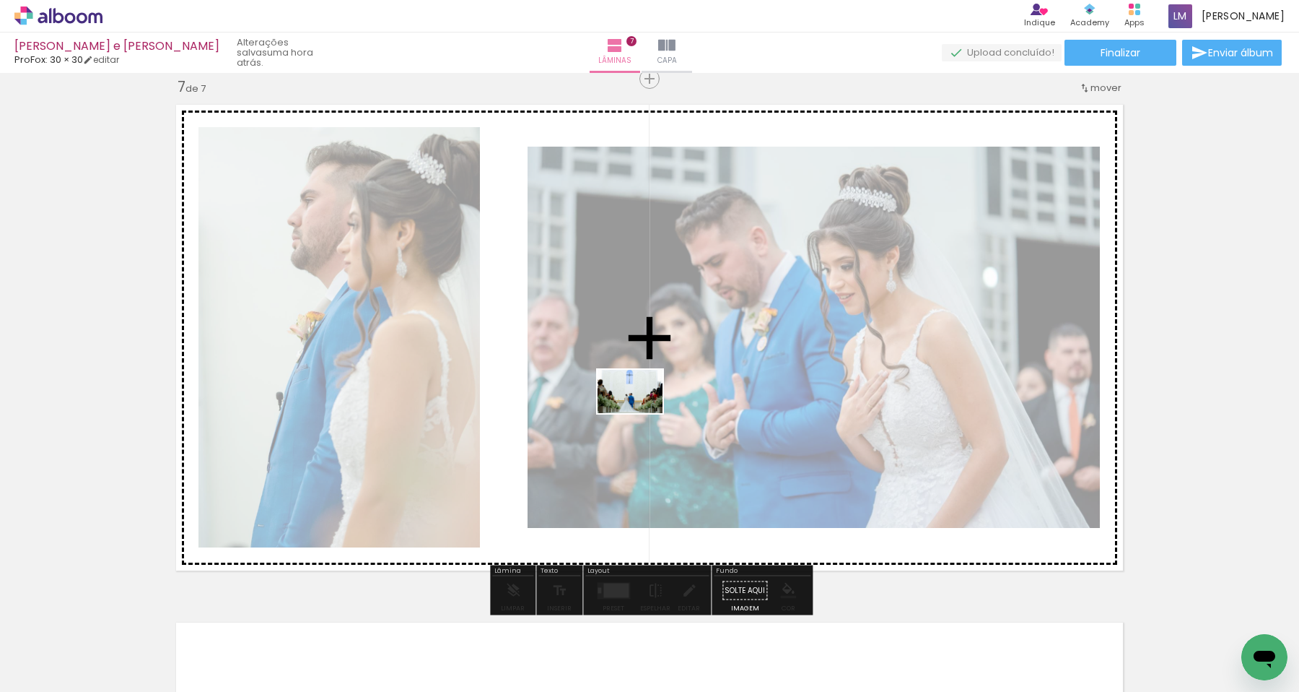
drag, startPoint x: 477, startPoint y: 649, endPoint x: 641, endPoint y: 413, distance: 287.3
click at [641, 413] on quentale-workspace at bounding box center [649, 346] width 1299 height 692
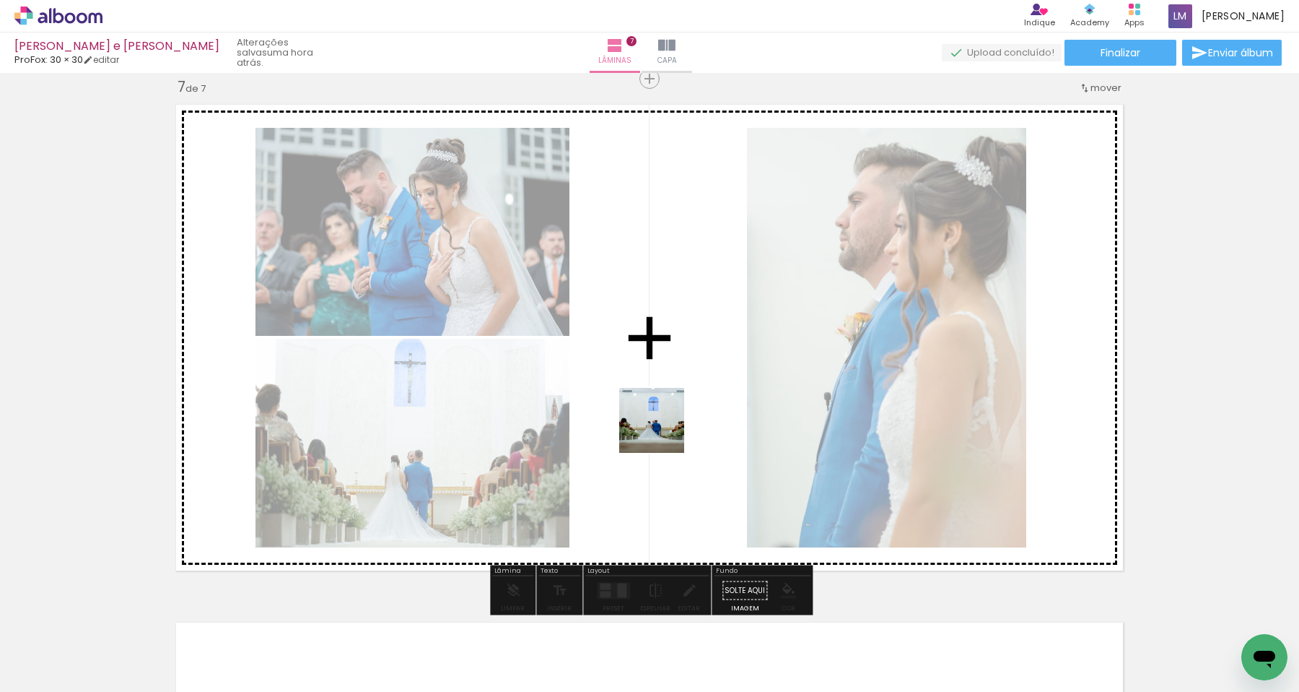
drag, startPoint x: 644, startPoint y: 653, endPoint x: 663, endPoint y: 429, distance: 224.6
click at [663, 429] on quentale-workspace at bounding box center [649, 346] width 1299 height 692
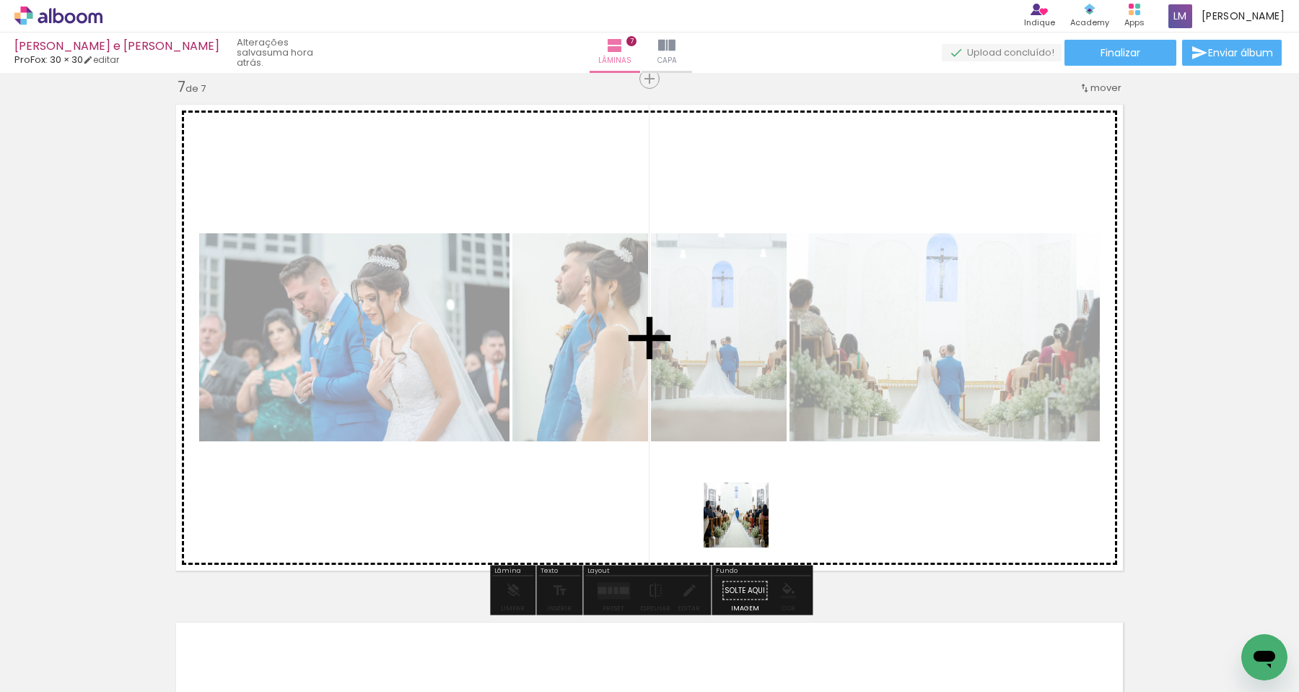
drag, startPoint x: 730, startPoint y: 646, endPoint x: 747, endPoint y: 525, distance: 121.8
click at [747, 525] on quentale-workspace at bounding box center [649, 346] width 1299 height 692
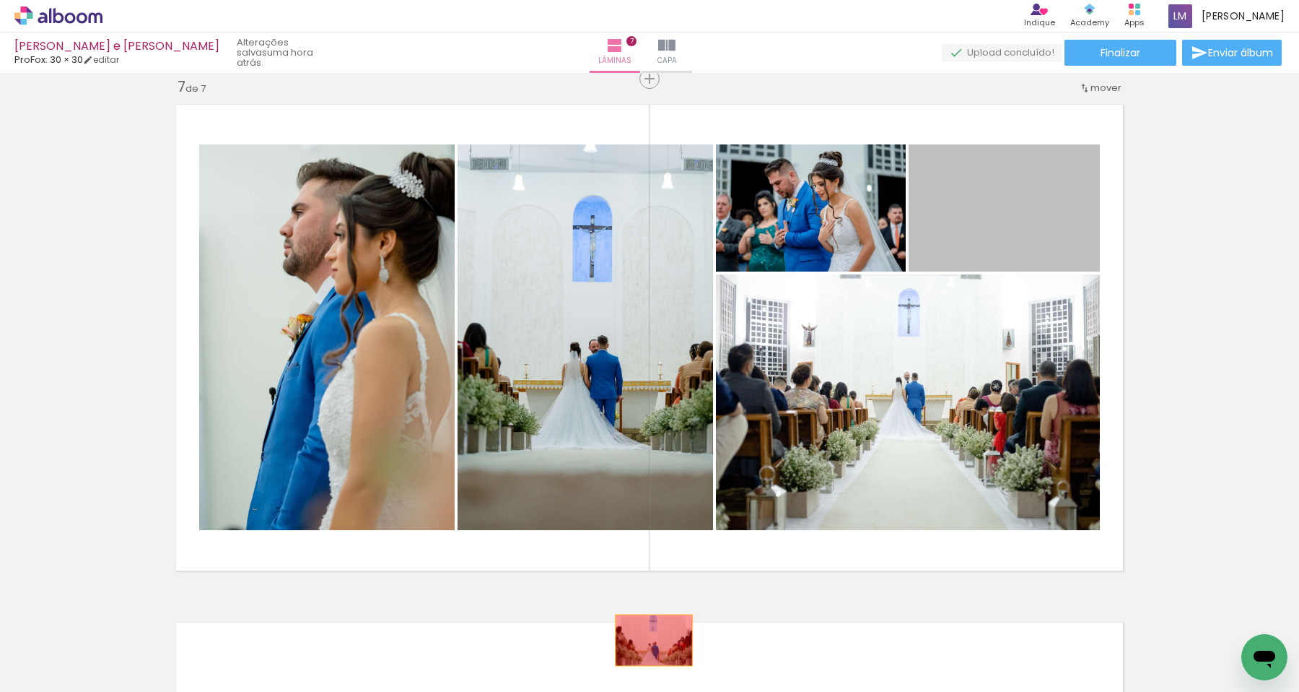
drag, startPoint x: 1055, startPoint y: 205, endPoint x: 654, endPoint y: 639, distance: 591.0
click at [654, 639] on quentale-workspace at bounding box center [649, 346] width 1299 height 692
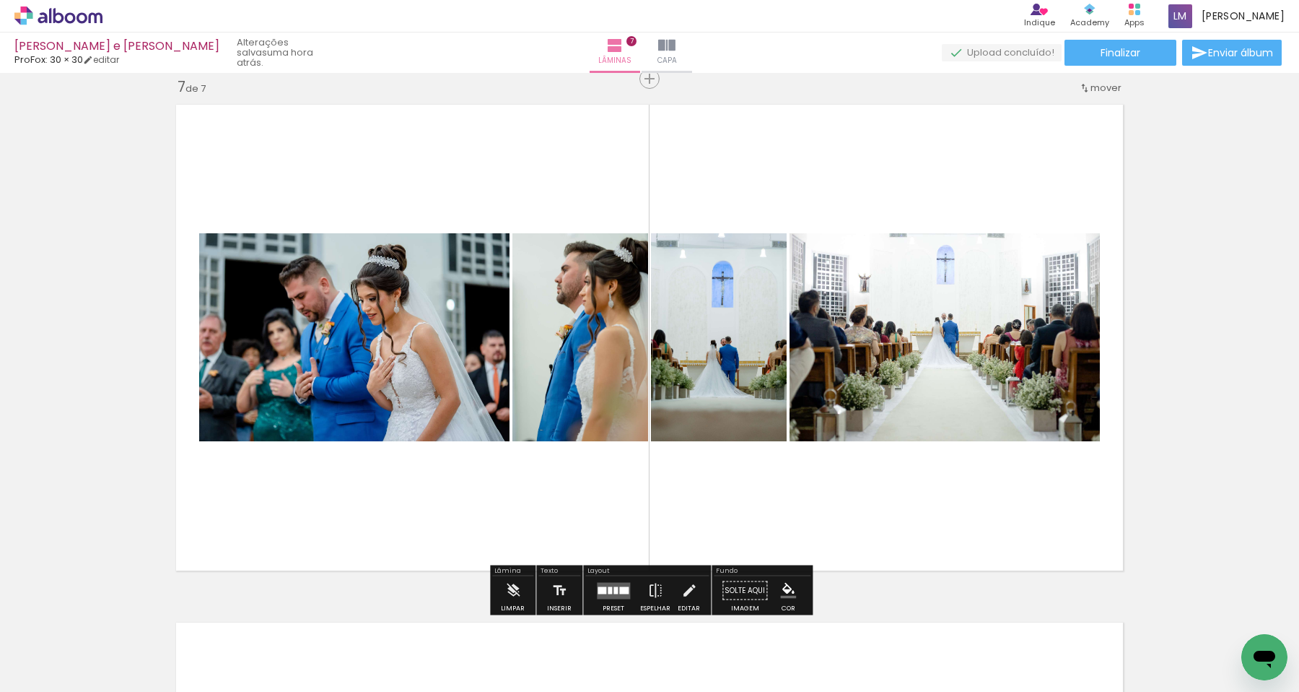
click at [608, 583] on quentale-layouter at bounding box center [613, 590] width 33 height 17
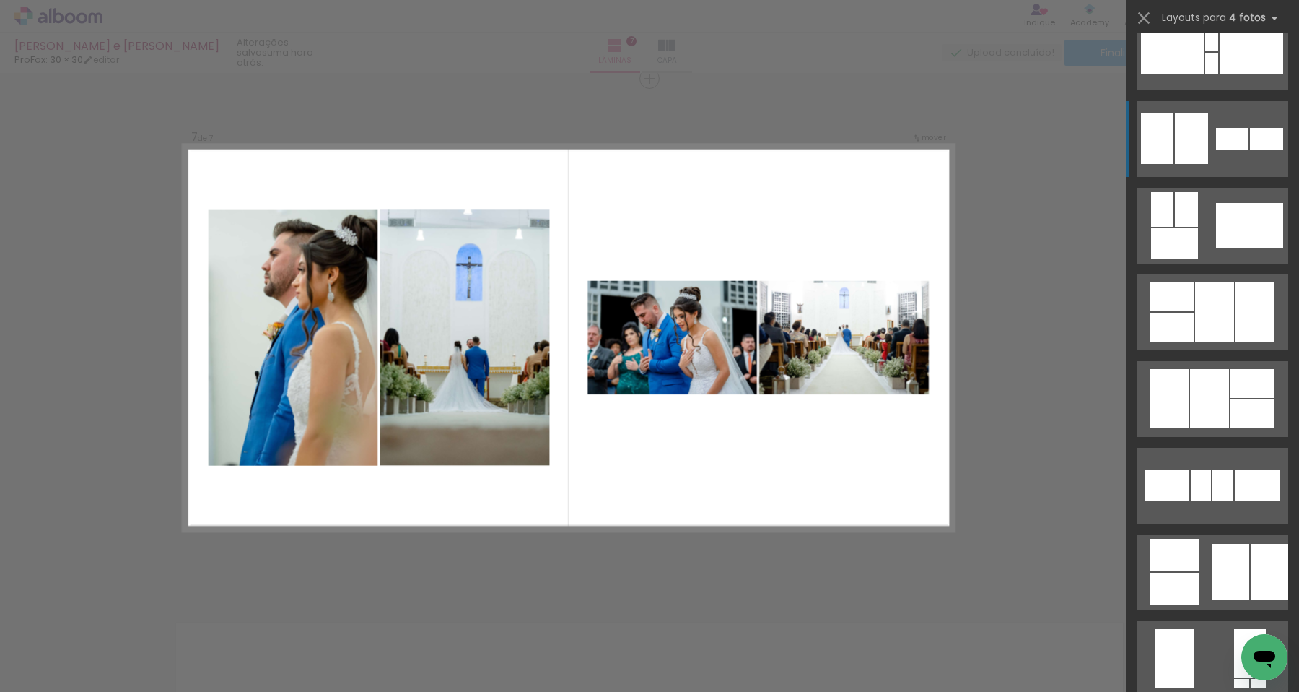
scroll to position [500, 0]
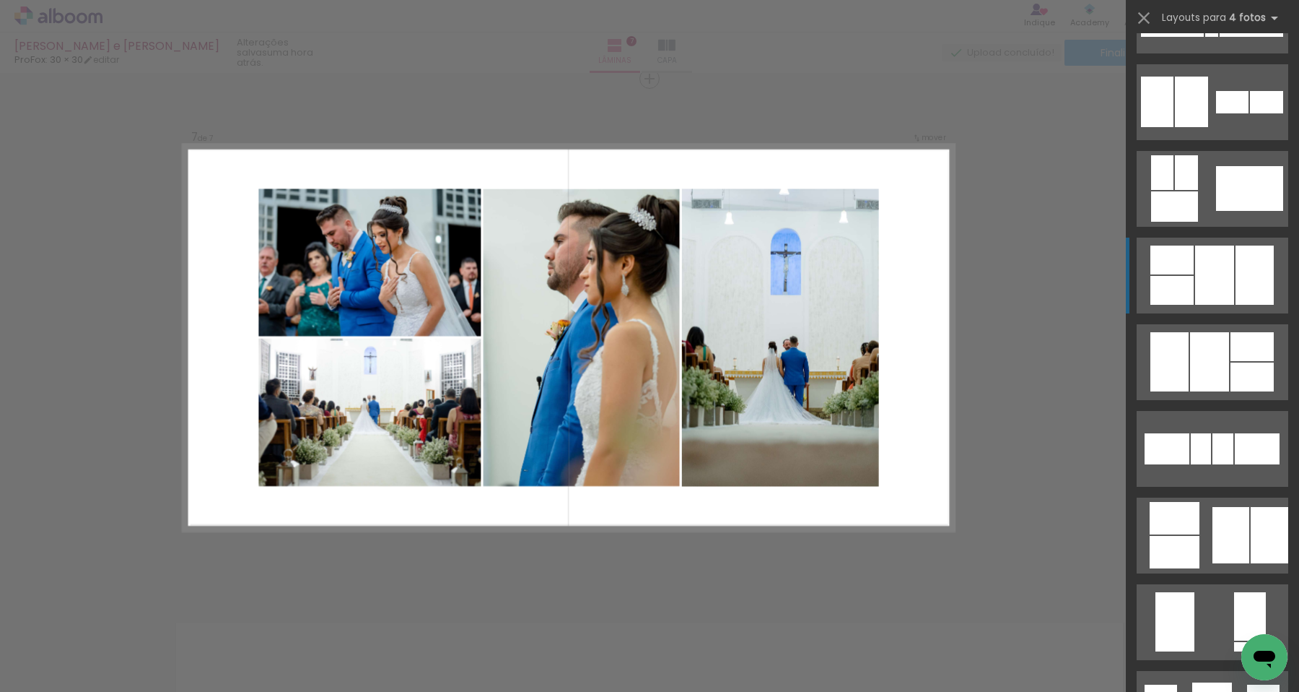
click at [1220, 295] on div at bounding box center [1214, 274] width 39 height 59
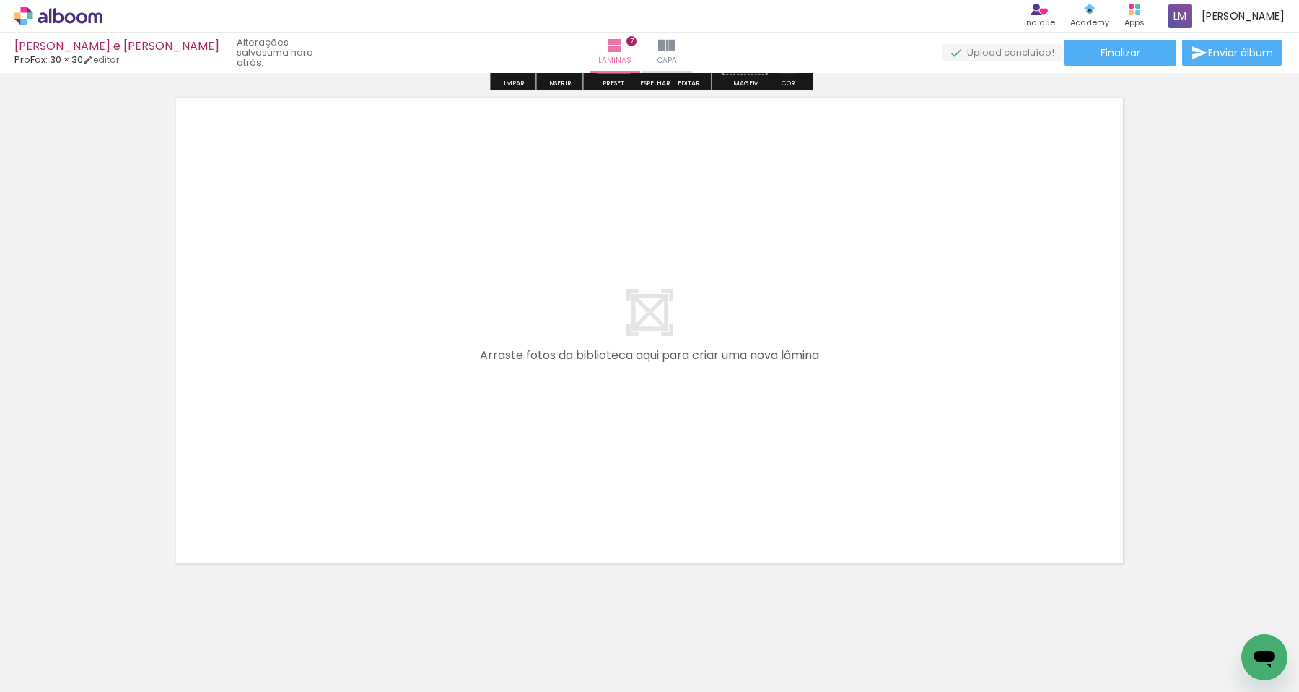
scroll to position [3668, 0]
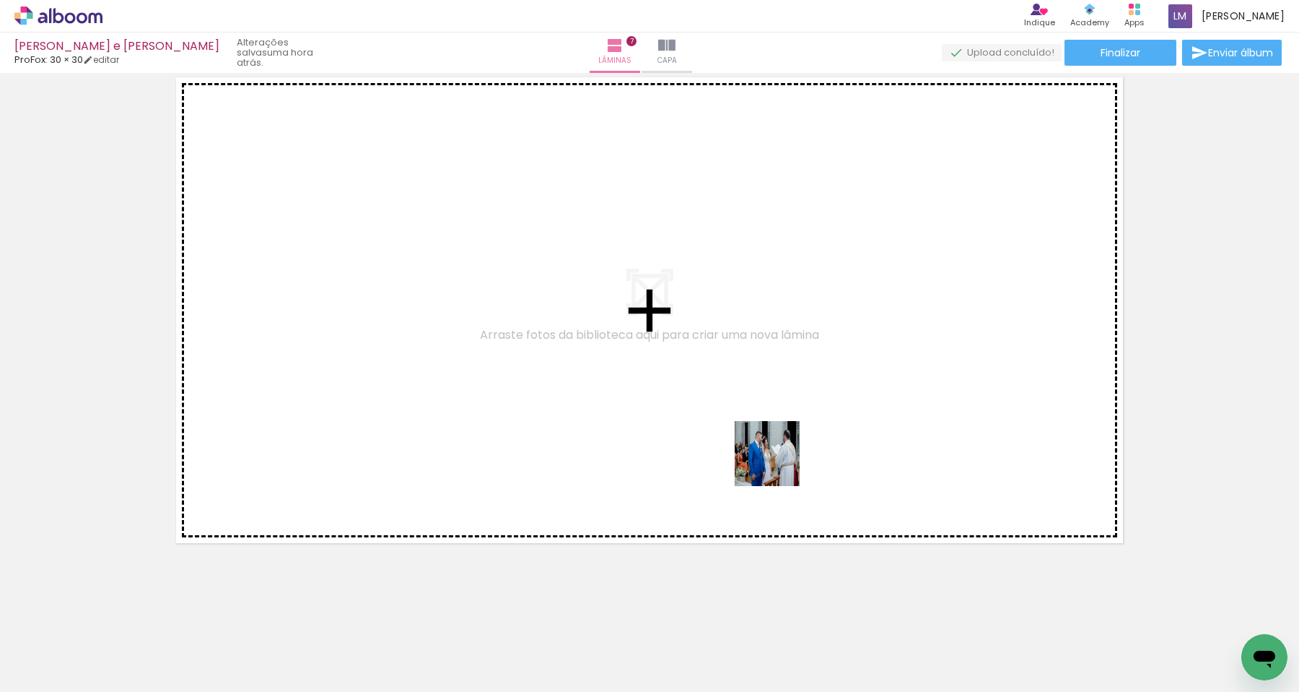
drag, startPoint x: 801, startPoint y: 671, endPoint x: 775, endPoint y: 461, distance: 210.9
click at [776, 461] on quentale-workspace at bounding box center [649, 346] width 1299 height 692
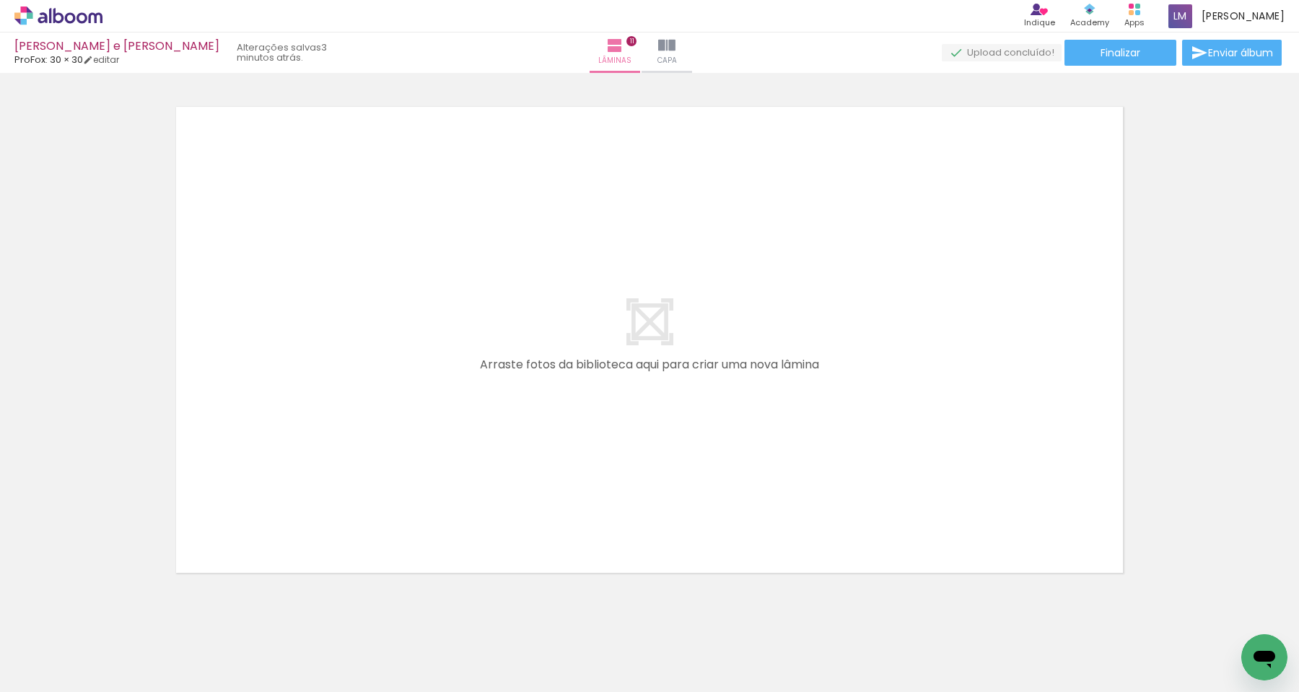
scroll to position [0, 3013]
drag, startPoint x: 762, startPoint y: 606, endPoint x: 733, endPoint y: 479, distance: 131.1
click at [733, 479] on quentale-workspace at bounding box center [649, 346] width 1299 height 692
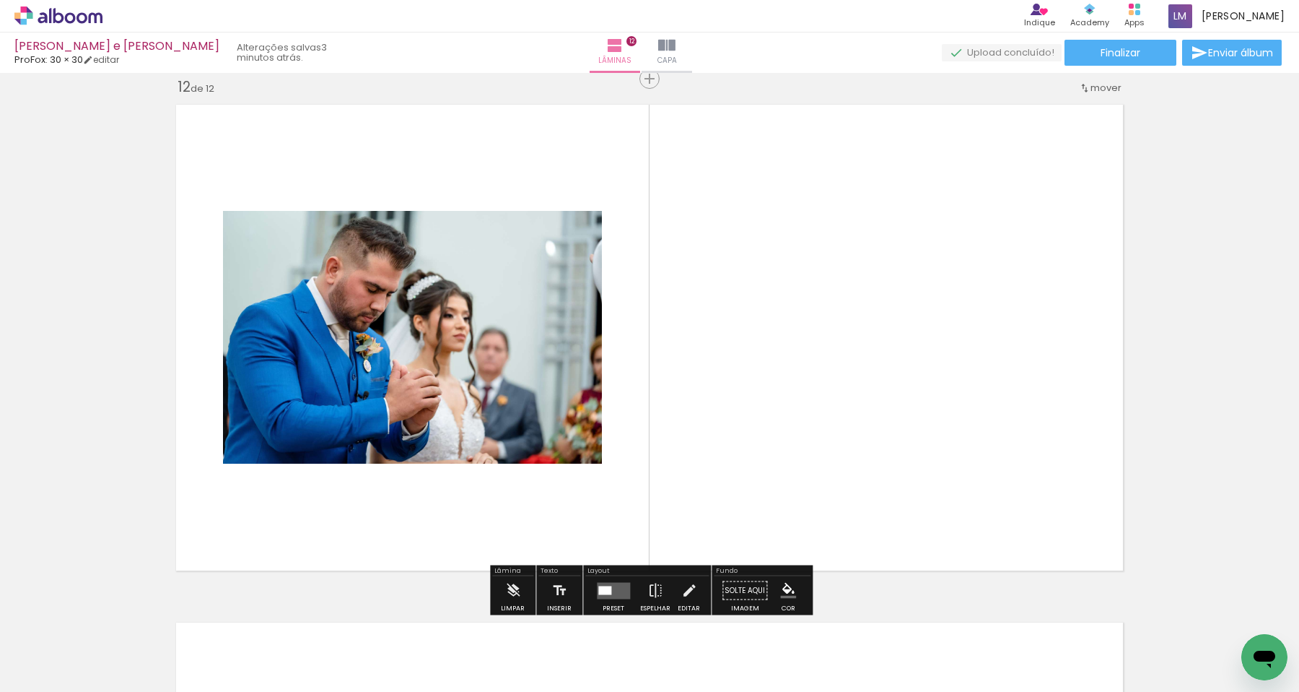
scroll to position [5711, 0]
drag, startPoint x: 851, startPoint y: 647, endPoint x: 851, endPoint y: 461, distance: 187.0
click at [851, 461] on quentale-workspace at bounding box center [649, 346] width 1299 height 692
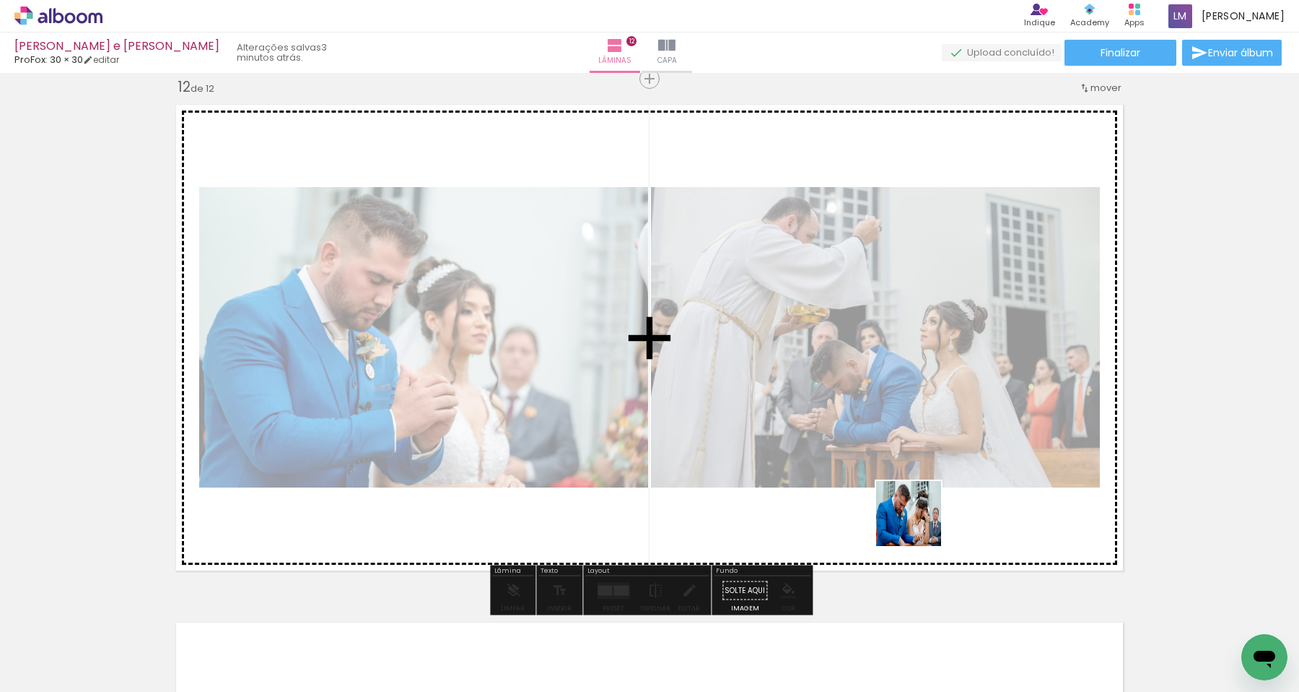
drag, startPoint x: 930, startPoint y: 616, endPoint x: 916, endPoint y: 519, distance: 97.7
click at [916, 519] on quentale-workspace at bounding box center [649, 346] width 1299 height 692
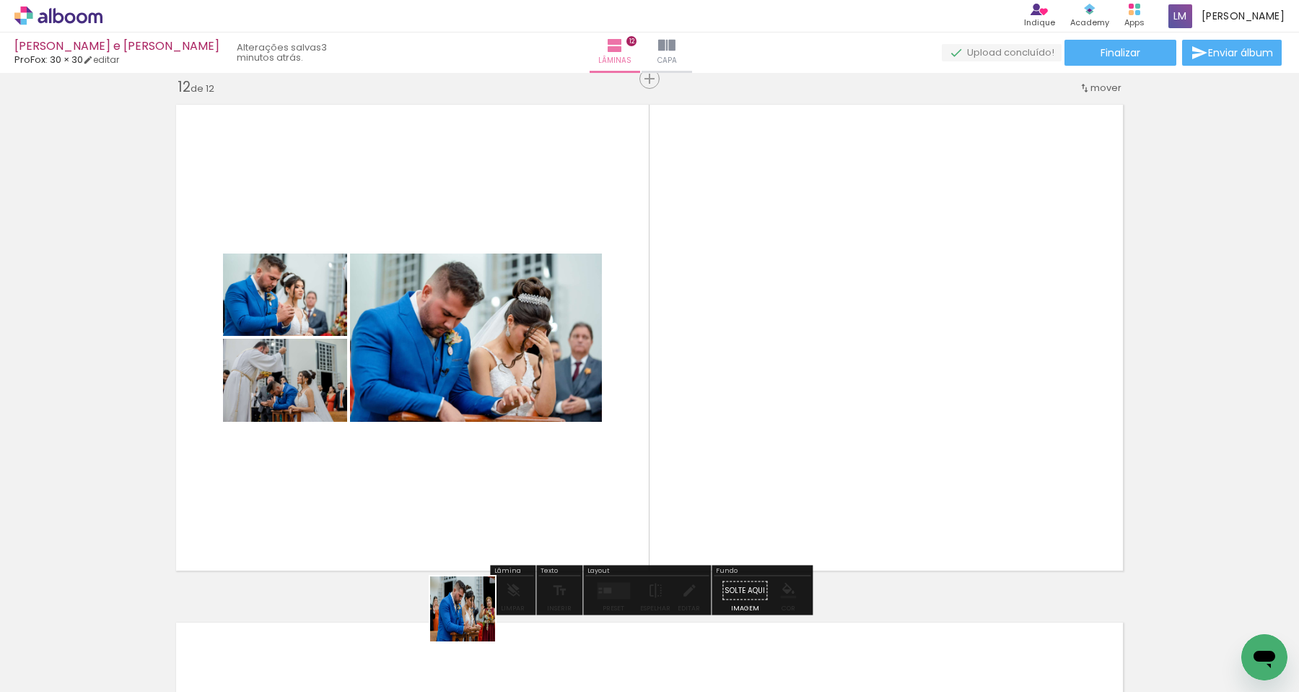
drag, startPoint x: 458, startPoint y: 641, endPoint x: 574, endPoint y: 499, distance: 183.6
click at [574, 499] on quentale-workspace at bounding box center [649, 346] width 1299 height 692
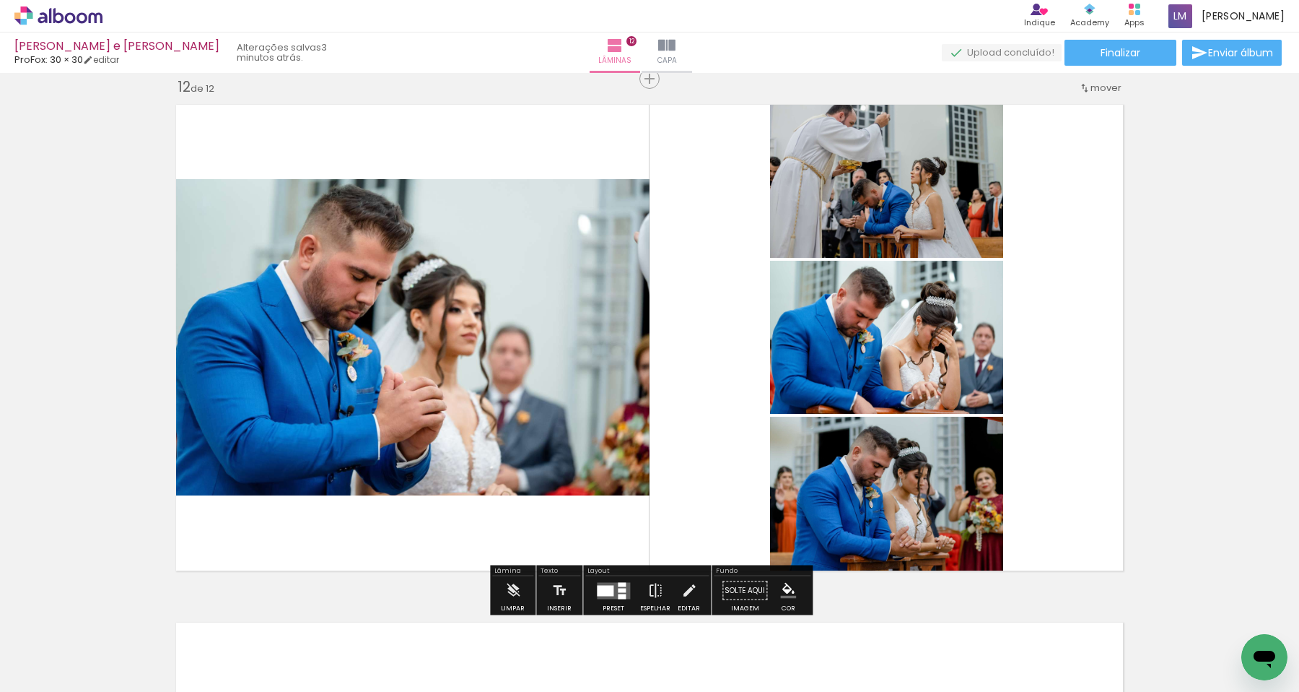
drag, startPoint x: 1021, startPoint y: 647, endPoint x: 1047, endPoint y: 534, distance: 115.6
click at [1047, 534] on quentale-workspace at bounding box center [649, 346] width 1299 height 692
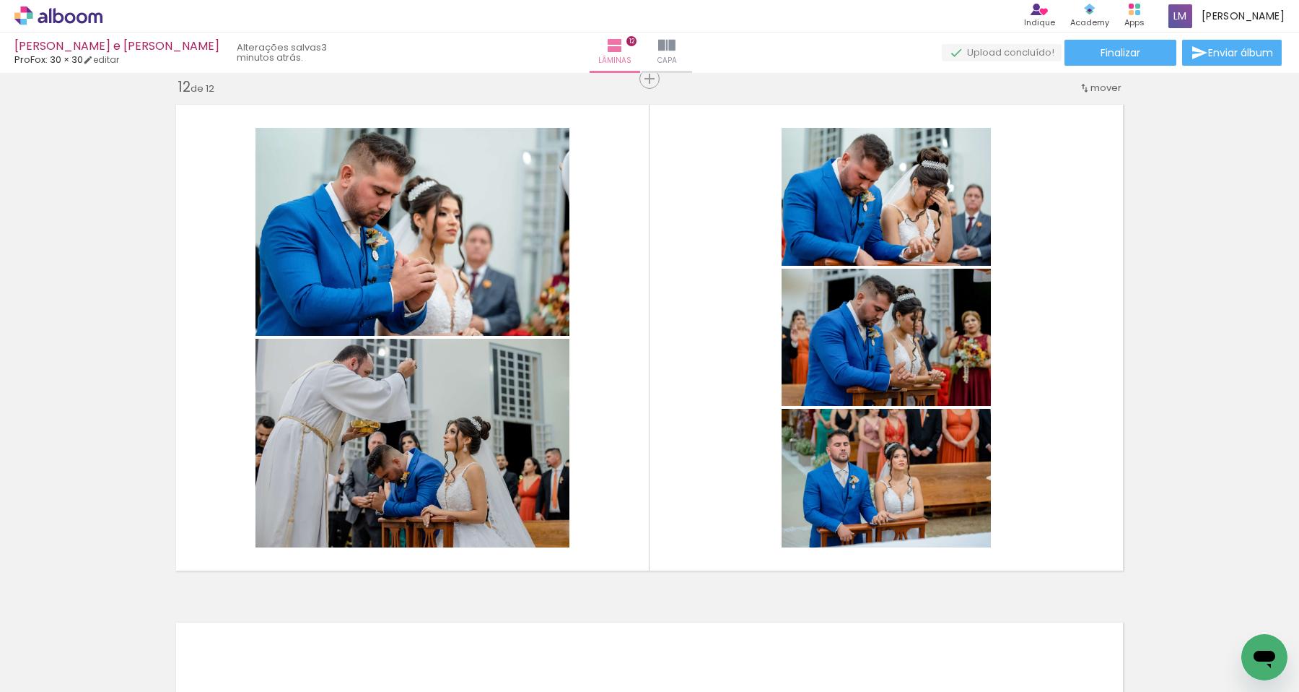
scroll to position [0, 3231]
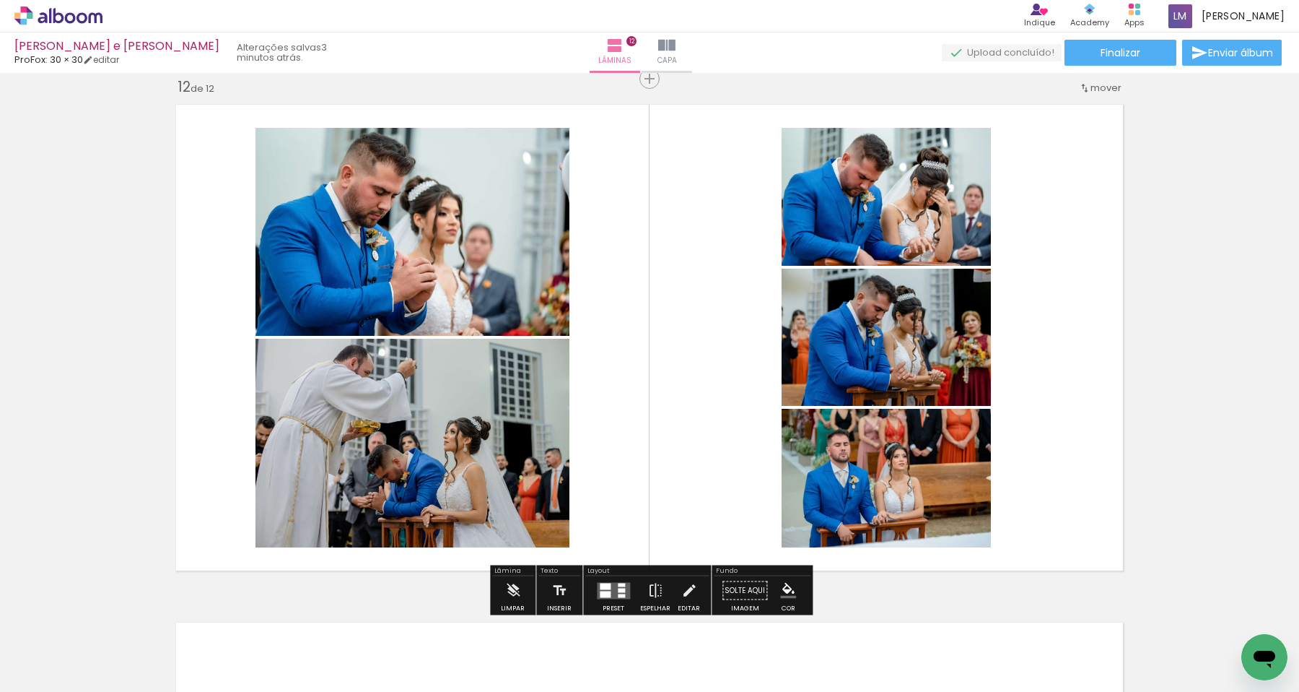
click at [613, 583] on quentale-layouter at bounding box center [613, 590] width 33 height 17
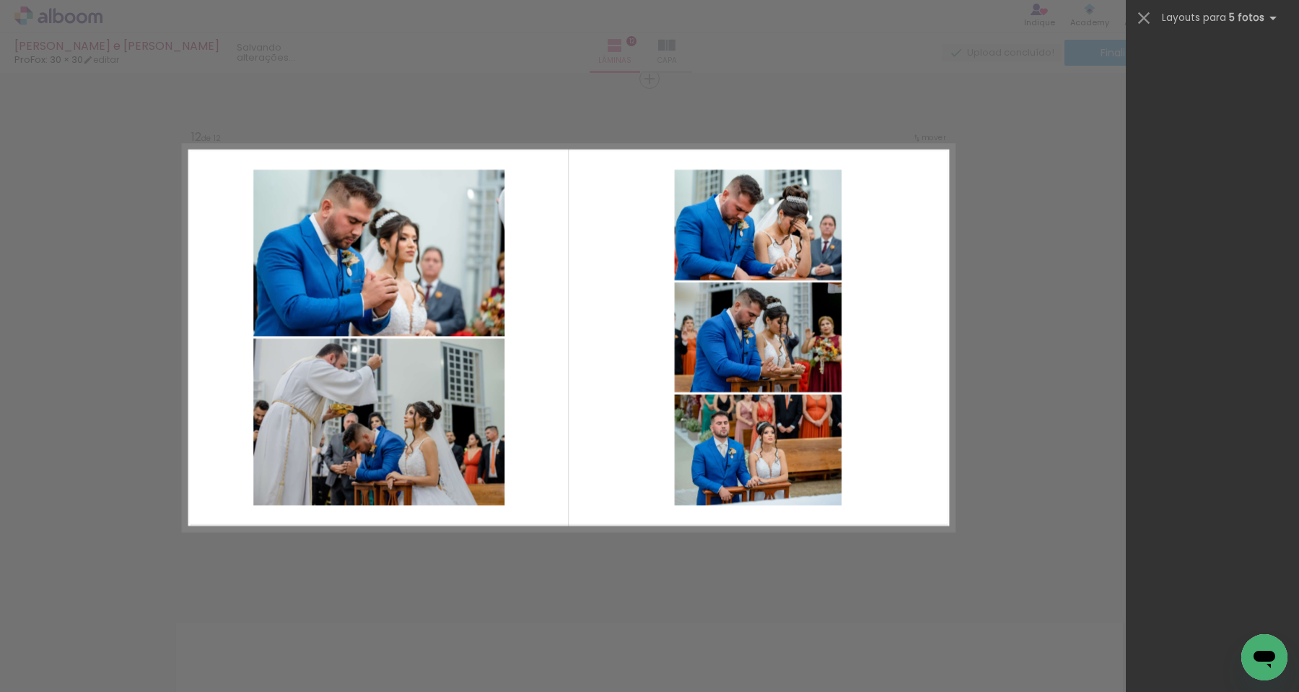
scroll to position [0, 0]
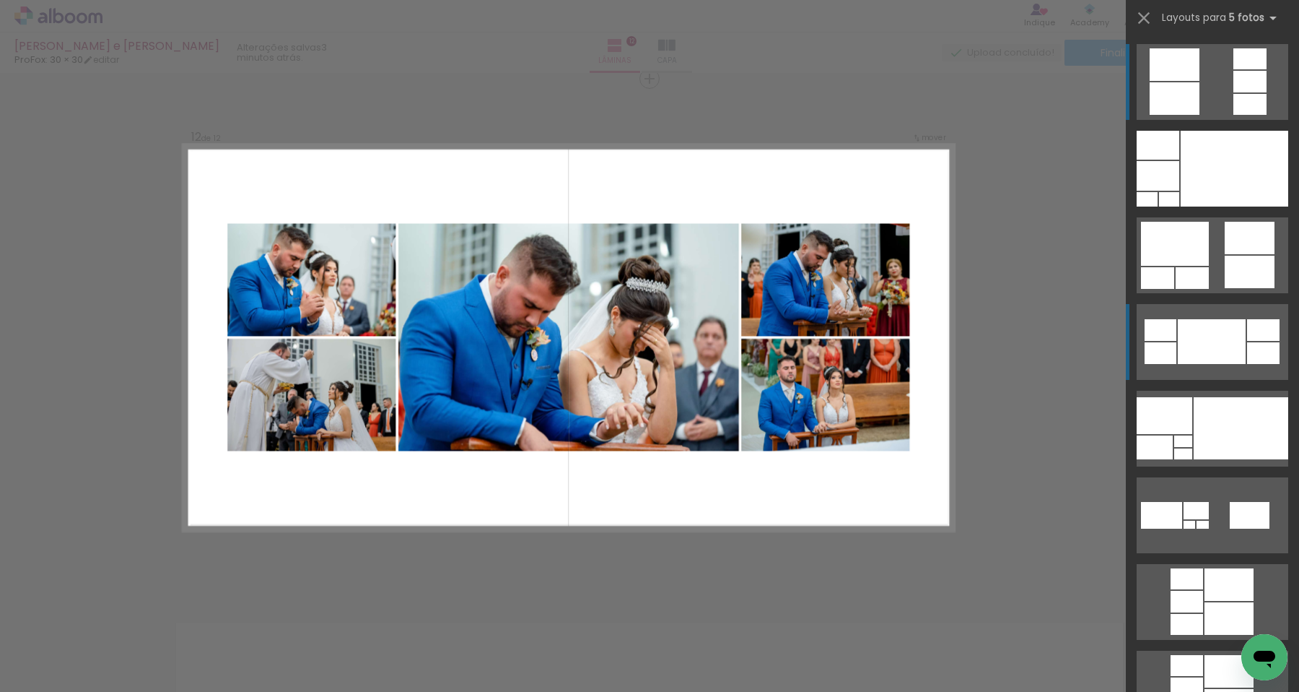
click at [1193, 347] on div at bounding box center [1212, 341] width 68 height 45
